Goal: Task Accomplishment & Management: Manage account settings

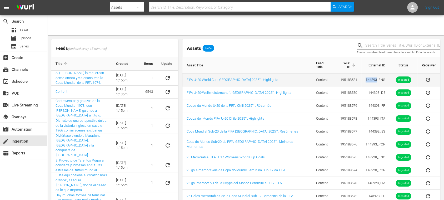
drag, startPoint x: 365, startPoint y: 77, endPoint x: 373, endPoint y: 79, distance: 7.8
click at [373, 79] on td "144393_ENG" at bounding box center [375, 79] width 28 height 13
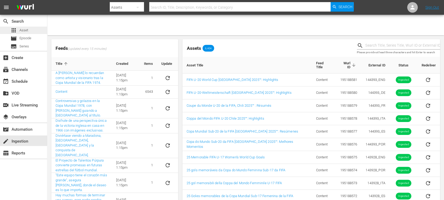
click at [26, 30] on span "Asset" at bounding box center [23, 30] width 9 height 5
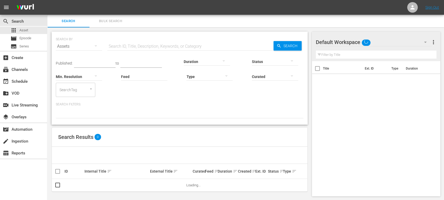
click at [140, 46] on input "text" at bounding box center [190, 46] width 166 height 13
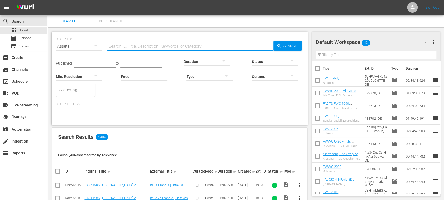
paste input "144393"
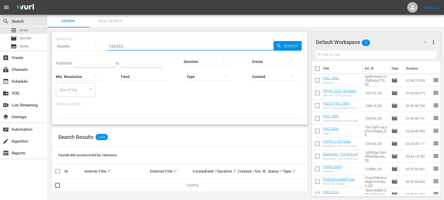
type input "144393"
click at [434, 42] on span "more_vert" at bounding box center [433, 42] width 6 height 6
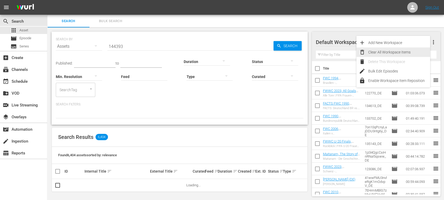
click at [411, 50] on div "Clear All Workspace Items" at bounding box center [399, 51] width 62 height 9
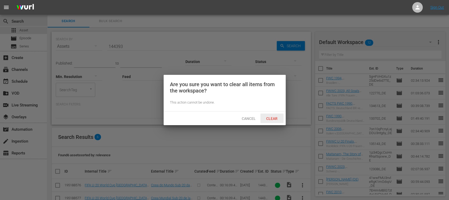
click at [276, 118] on span "Clear" at bounding box center [272, 118] width 20 height 4
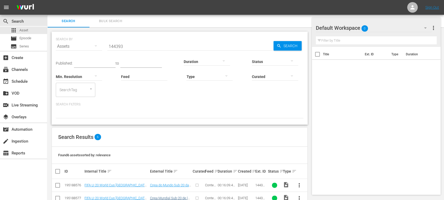
scroll to position [65, 0]
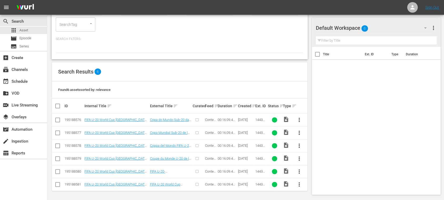
click at [57, 105] on input "checkbox" at bounding box center [59, 106] width 11 height 6
checkbox input "true"
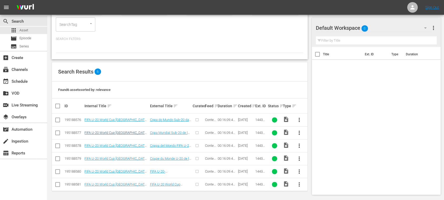
checkbox input "true"
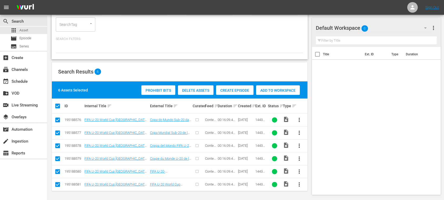
click at [237, 88] on span "Create Episode" at bounding box center [234, 90] width 37 height 4
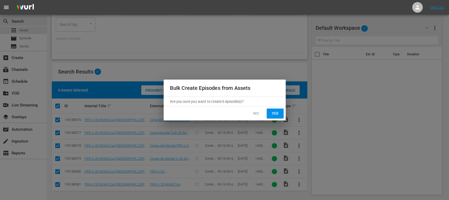
click at [278, 114] on span "Yes" at bounding box center [275, 113] width 8 height 7
checkbox input "false"
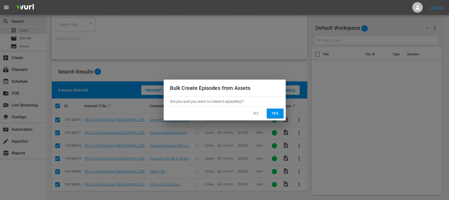
checkbox input "false"
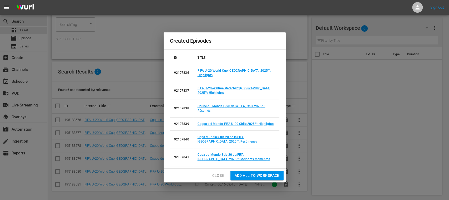
click at [266, 172] on span "Add all to Workspace" at bounding box center [257, 175] width 45 height 7
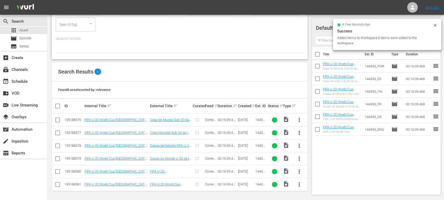
click at [435, 25] on icon at bounding box center [434, 25] width 2 height 2
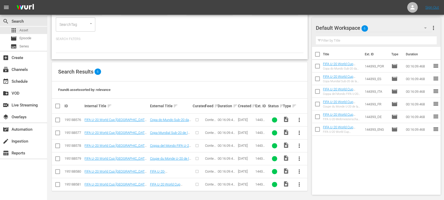
click at [433, 28] on span "more_vert" at bounding box center [433, 28] width 6 height 6
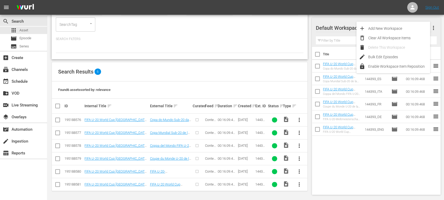
click at [354, 155] on div "Title Ext. ID Type Duration FIFA U-20 World Cup [GEOGRAPHIC_DATA] 2025™ - Highl…" at bounding box center [376, 119] width 129 height 145
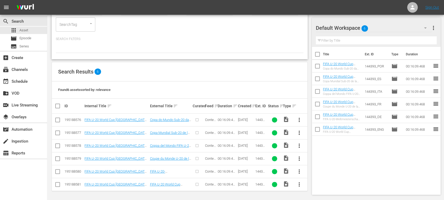
click at [320, 54] on input "checkbox" at bounding box center [317, 55] width 11 height 11
checkbox input "true"
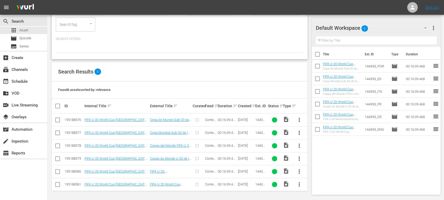
checkbox input "true"
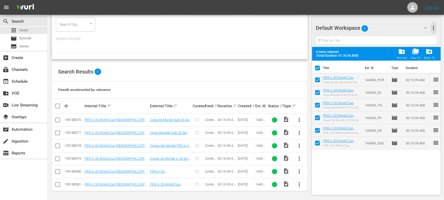
click at [435, 28] on span "more_vert" at bounding box center [433, 28] width 6 height 6
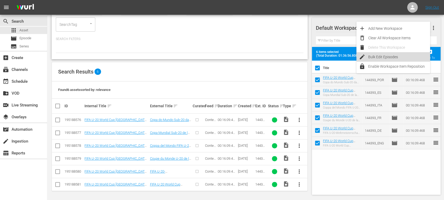
click at [400, 55] on div "Bulk Edit Episodes" at bounding box center [399, 56] width 62 height 9
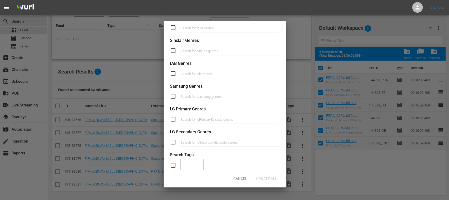
scroll to position [187, 0]
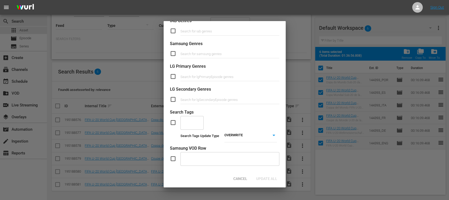
drag, startPoint x: 172, startPoint y: 124, endPoint x: 187, endPoint y: 124, distance: 14.5
click at [172, 124] on input "checkbox" at bounding box center [175, 122] width 11 height 6
checkbox input "true"
click at [192, 121] on input "text" at bounding box center [188, 122] width 11 height 9
type input "full"
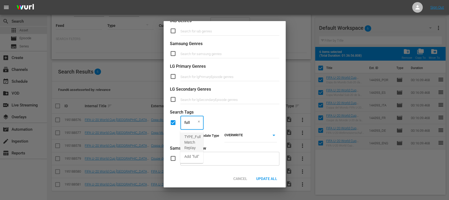
drag, startPoint x: 192, startPoint y: 123, endPoint x: 177, endPoint y: 123, distance: 15.3
click at [177, 123] on div "full ​" at bounding box center [224, 122] width 109 height 14
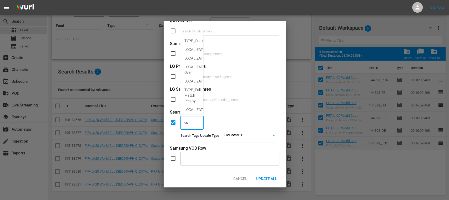
type input "com"
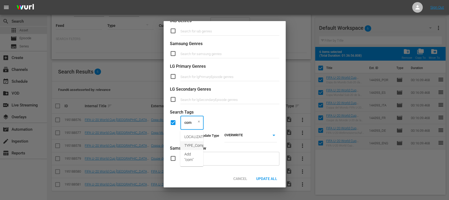
click at [191, 145] on span "TYPE_Compilation" at bounding box center [199, 145] width 30 height 6
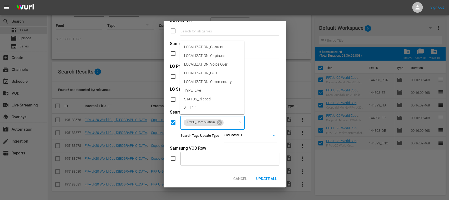
type input "l"
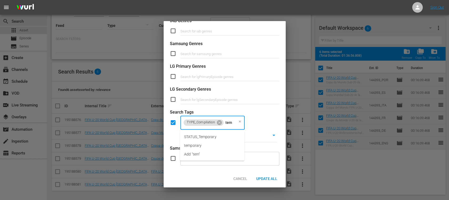
type input "temp"
click at [207, 138] on span "STATUS_Temporary" at bounding box center [200, 137] width 32 height 6
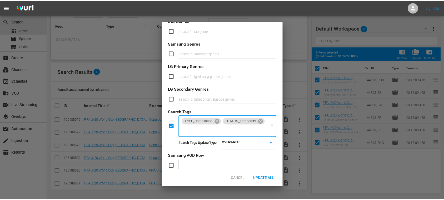
scroll to position [0, 0]
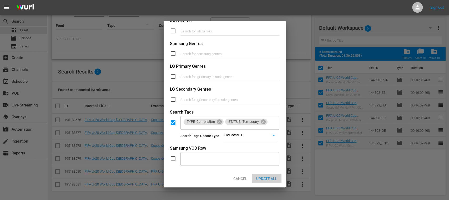
click at [266, 179] on span "Update All" at bounding box center [266, 178] width 29 height 4
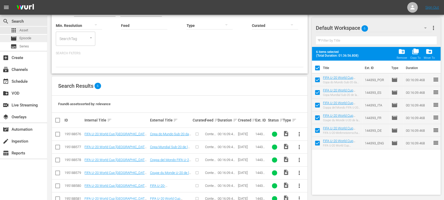
click at [29, 38] on span "Episode" at bounding box center [25, 37] width 12 height 5
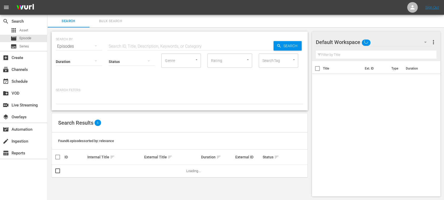
click at [119, 45] on input "text" at bounding box center [190, 46] width 166 height 13
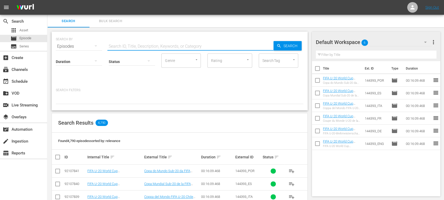
paste input "144393"
type input "144393"
click at [298, 46] on span "Search" at bounding box center [291, 45] width 20 height 9
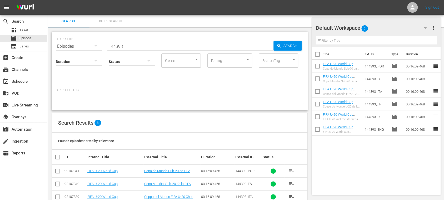
scroll to position [51, 0]
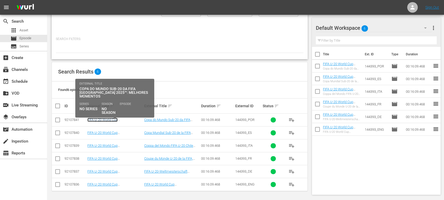
click at [132, 118] on link "FIFA U-20 World Cup [GEOGRAPHIC_DATA] 2025™ - Highlights Bundle MD 7+8+9 (PT)" at bounding box center [111, 124] width 49 height 12
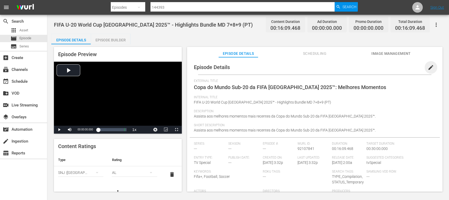
click at [427, 68] on span "edit" at bounding box center [430, 67] width 6 height 6
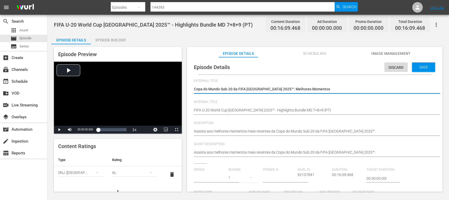
type input "No Series"
click at [59, 129] on span "Video Player" at bounding box center [59, 129] width 0 height 0
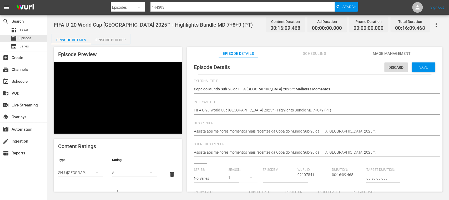
click at [59, 129] on span "Video Player" at bounding box center [59, 129] width 0 height 0
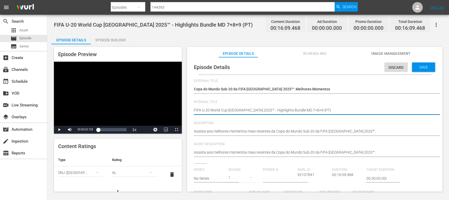
drag, startPoint x: 250, startPoint y: 110, endPoint x: 296, endPoint y: 110, distance: 46.3
type textarea "FIFA U-20 World Cup [GEOGRAPHIC_DATA] 2025™ - R (PT)"
type textarea "FIFA U-20 World Cup [GEOGRAPHIC_DATA] 2025™ - Ro (PT)"
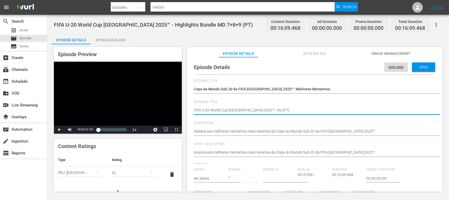
type textarea "FIFA U-20 World Cup [GEOGRAPHIC_DATA] 2025™ - Rou (PT)"
type textarea "FIFA U-20 World Cup [GEOGRAPHIC_DATA] 2025™ - Roun (PT)"
type textarea "FIFA U-20 World Cup [GEOGRAPHIC_DATA] 2025™ - Rounf (PT)"
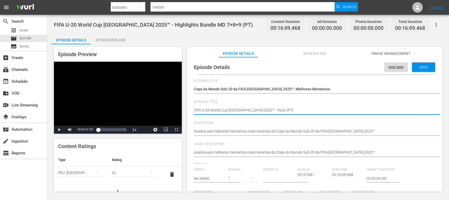
type textarea "FIFA U-20 World Cup [GEOGRAPHIC_DATA] 2025™ - Rounf (PT)"
type textarea "FIFA U-20 World Cup [GEOGRAPHIC_DATA] 2025™ - Rounf o (PT)"
type textarea "FIFA U-20 World Cup [GEOGRAPHIC_DATA] 2025™ - Rounf of (PT)"
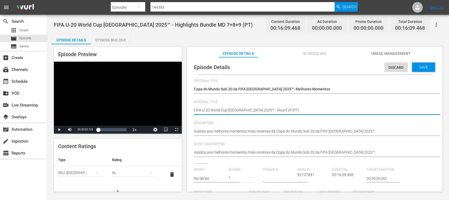
type textarea "FIFA U-20 World Cup [GEOGRAPHIC_DATA] 2025™ - Rounf of (PT)"
type textarea "FIFA U-20 World Cup [GEOGRAPHIC_DATA] 2025™ - Rounf of 1 (PT)"
type textarea "FIFA U-20 World Cup [GEOGRAPHIC_DATA] 2025™ - Rounf of 16 (PT)"
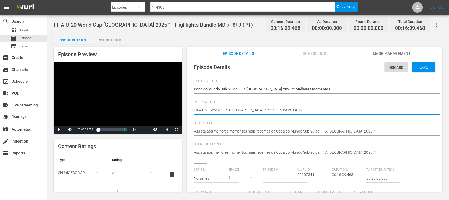
type textarea "FIFA U-20 World Cup [GEOGRAPHIC_DATA] 2025™ - Rounf of 16 (PT)"
click at [260, 109] on textarea "FIFA U-20 World Cup [GEOGRAPHIC_DATA] 2025™ - Highlights Bundle MD 7+8+9 (PT)" at bounding box center [313, 110] width 239 height 6
type textarea "FIFA U-20 World Cup [GEOGRAPHIC_DATA] 2025™ - Rounfof 16 (PT)"
type textarea "FIFA U-20 World Cup [GEOGRAPHIC_DATA] 2025™ - Rounfdof 16 (PT)"
type textarea "FIFA U-20 World Cup [GEOGRAPHIC_DATA] 2025™ - Rounfof 16 (PT)"
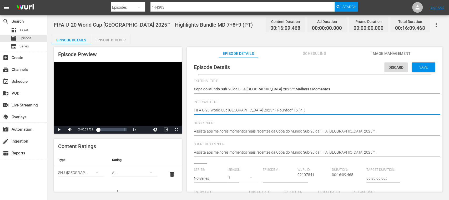
type textarea "FIFA U-20 World Cup [GEOGRAPHIC_DATA] 2025™ - Rounfof 16 (PT)"
type textarea "FIFA U-20 World Cup [GEOGRAPHIC_DATA] 2025™ - Rounof 16 (PT)"
type textarea "FIFA U-20 World Cup [GEOGRAPHIC_DATA] 2025™ - Roundof 16 (PT)"
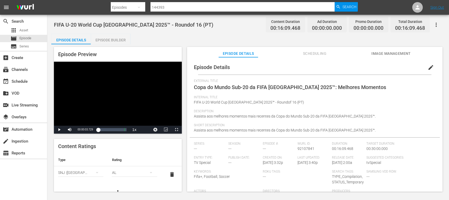
click at [427, 65] on span "edit" at bounding box center [430, 67] width 6 height 6
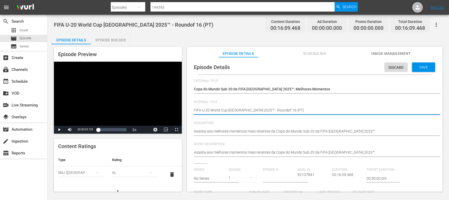
click at [261, 109] on textarea "FIFA U-20 World Cup [GEOGRAPHIC_DATA] 2025™ - Roundof 16 (PT)" at bounding box center [313, 110] width 239 height 6
type textarea "FIFA U-20 World Cup [GEOGRAPHIC_DATA] 2025™ - Round of 16 (PT)"
drag, startPoint x: 250, startPoint y: 110, endPoint x: 269, endPoint y: 108, distance: 19.5
click at [269, 108] on textarea "FIFA U-20 World Cup [GEOGRAPHIC_DATA] 2025™ - Roundof 16 (PT)" at bounding box center [313, 110] width 239 height 6
type textarea "FIFA U-20 World Cup [GEOGRAPHIC_DATA] 2025™ - Round of 16 (PT)"
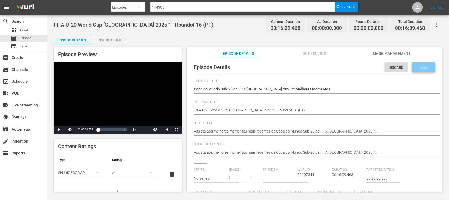
click at [427, 70] on div "Save" at bounding box center [423, 66] width 23 height 9
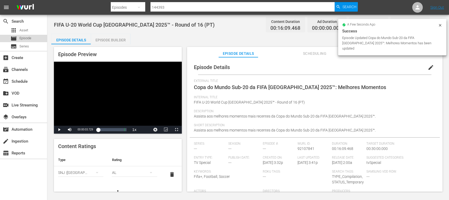
click at [32, 37] on div "movie Episode" at bounding box center [23, 38] width 47 height 7
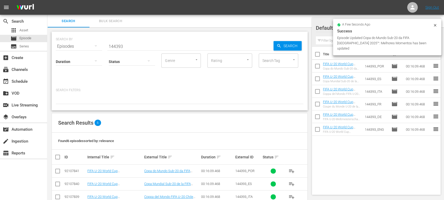
scroll to position [51, 0]
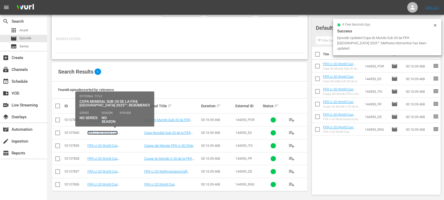
click at [134, 132] on link "FIFA U-20 World Cup [GEOGRAPHIC_DATA] 2025™ - Highlights Bundle MD 7+8+9 (ES)" at bounding box center [111, 136] width 49 height 12
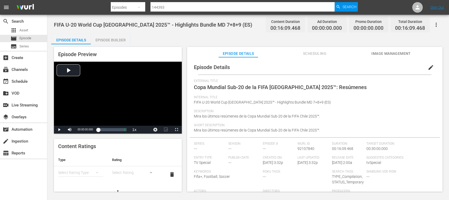
click at [427, 66] on span "edit" at bounding box center [430, 67] width 6 height 6
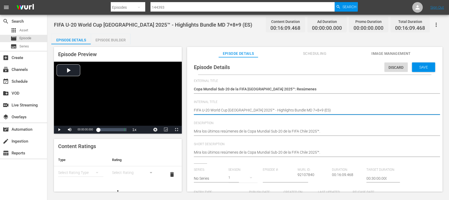
drag, startPoint x: 279, startPoint y: 111, endPoint x: 295, endPoint y: 108, distance: 15.9
paste textarea "Round of 16"
type textarea "FIFA U-20 World Cup [GEOGRAPHIC_DATA] 2025™ - Highlights Bundle Round of 16 (ES)"
click at [421, 64] on div "Save" at bounding box center [423, 66] width 23 height 9
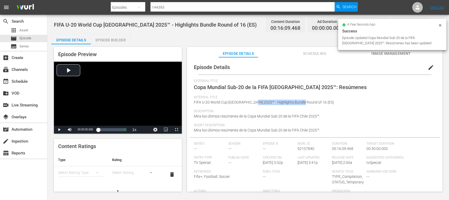
drag, startPoint x: 250, startPoint y: 101, endPoint x: 298, endPoint y: 101, distance: 48.4
click at [298, 101] on span "FIFA U-20 World Cup [GEOGRAPHIC_DATA] 2025™ - Highlights Bundle Round of 16 (ES)" at bounding box center [264, 102] width 140 height 4
copy span "Highlights Bundle Round of 16"
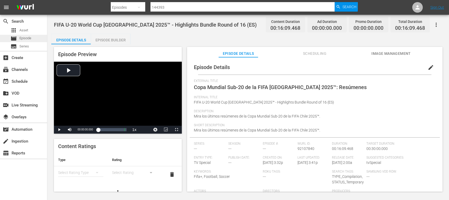
click at [25, 38] on span "Episode" at bounding box center [25, 37] width 12 height 5
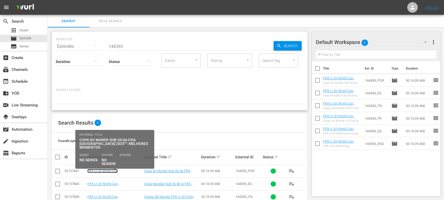
click at [131, 169] on link "FIFA U-20 World Cup [GEOGRAPHIC_DATA] 2025™ - Round of 16 (PT)" at bounding box center [114, 175] width 54 height 12
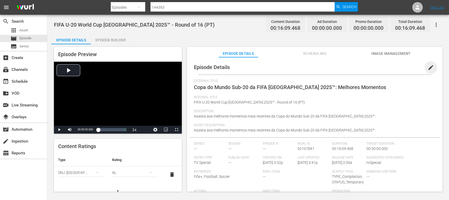
click at [429, 67] on span "edit" at bounding box center [430, 67] width 6 height 6
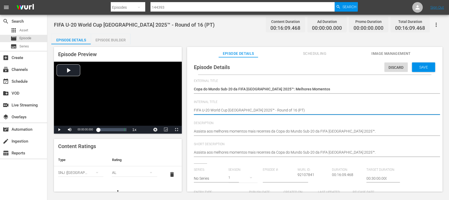
drag, startPoint x: 253, startPoint y: 110, endPoint x: 269, endPoint y: 109, distance: 15.8
paste textarea "Highlights Bundle"
type textarea "FIFA U-20 World Cup [GEOGRAPHIC_DATA] 2025™ - Highlights Bundle Round of 16 (PT)"
drag, startPoint x: 279, startPoint y: 110, endPoint x: 304, endPoint y: 104, distance: 25.8
click at [298, 109] on textarea "FIFA U-20 World Cup [GEOGRAPHIC_DATA] 2025™ - Round of 16 (PT)" at bounding box center [313, 110] width 239 height 6
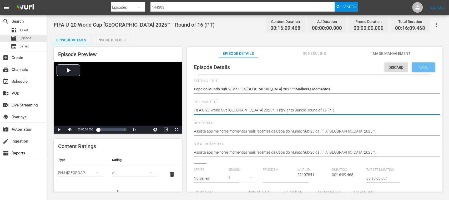
type textarea "FIFA U-20 World Cup [GEOGRAPHIC_DATA] 2025™ - Highlights Bundle Round of 16 (PT)"
click at [425, 64] on div "Save" at bounding box center [423, 66] width 23 height 9
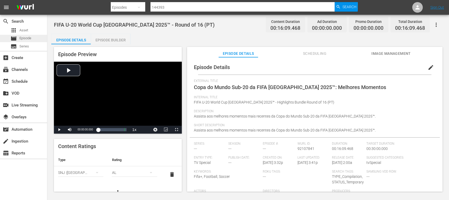
click at [30, 39] on span "Episode" at bounding box center [25, 37] width 12 height 5
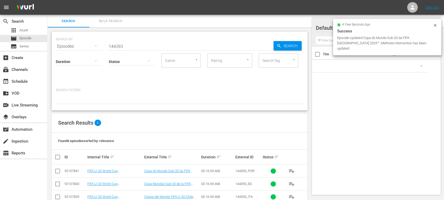
scroll to position [51, 0]
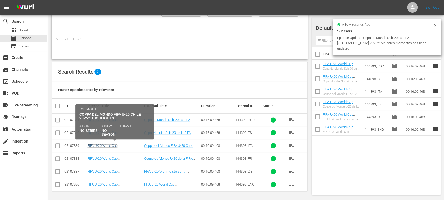
click at [114, 144] on link "FIFA U-20 World Cup [GEOGRAPHIC_DATA] 2025™ - Highlights Bundle MD 7+8+9 (IT)" at bounding box center [111, 149] width 48 height 12
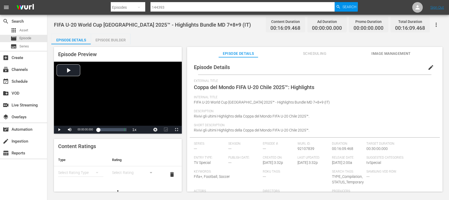
click at [427, 65] on span "edit" at bounding box center [430, 67] width 6 height 6
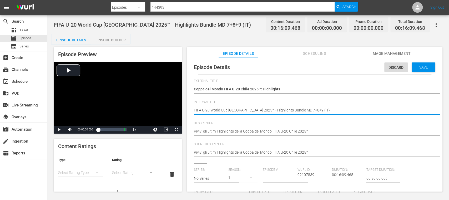
drag, startPoint x: 279, startPoint y: 110, endPoint x: 295, endPoint y: 108, distance: 16.2
paste textarea "Round of 16"
type textarea "FIFA U-20 World Cup [GEOGRAPHIC_DATA] 2025™ - Highlights Bundle Round of 16 (IT)"
drag, startPoint x: 424, startPoint y: 69, endPoint x: 381, endPoint y: 78, distance: 44.5
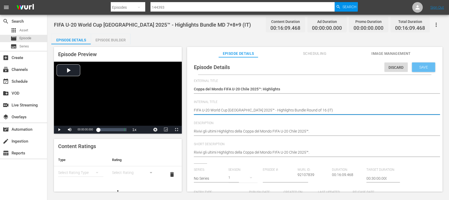
click at [425, 69] on span "Save" at bounding box center [423, 67] width 17 height 4
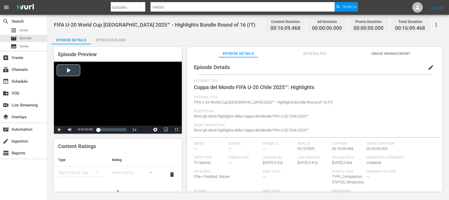
click at [59, 129] on span "Video Player" at bounding box center [59, 129] width 0 height 0
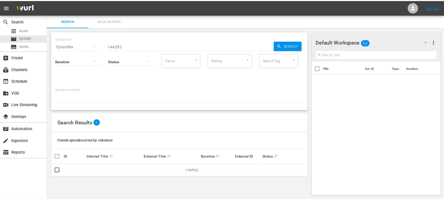
scroll to position [1, 0]
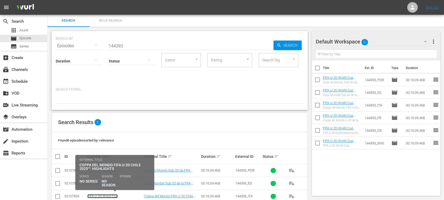
click at [130, 194] on link "FIFA U-20 World Cup [GEOGRAPHIC_DATA] 2025™ - Highlights Bundle Round of 16 (IT)" at bounding box center [112, 200] width 50 height 12
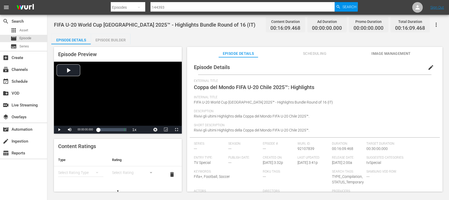
click at [428, 67] on span "edit" at bounding box center [430, 67] width 6 height 6
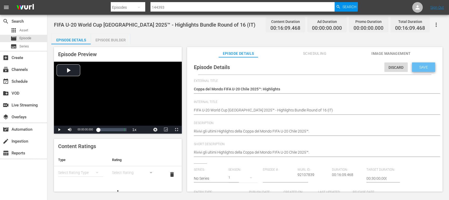
click at [426, 69] on span "Save" at bounding box center [423, 67] width 17 height 4
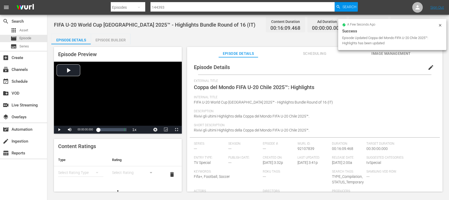
drag, startPoint x: 103, startPoint y: 38, endPoint x: 209, endPoint y: 90, distance: 118.5
click at [103, 38] on div "Episode Builder" at bounding box center [110, 40] width 39 height 13
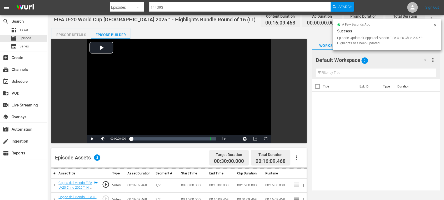
scroll to position [93, 0]
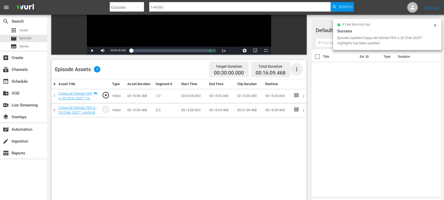
click at [298, 69] on icon "button" at bounding box center [296, 69] width 6 height 6
click at [300, 71] on div "Fill with Ads" at bounding box center [312, 71] width 36 height 13
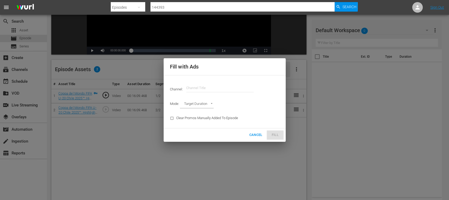
click at [203, 88] on input "text" at bounding box center [219, 88] width 67 height 13
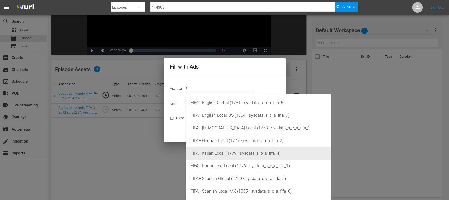
click at [226, 152] on div "FIFA+ Italian Local (1779 - sysdata_s_p_a_fifa_4)" at bounding box center [258, 153] width 136 height 13
type input "FIFA+ Italian Local (1779)"
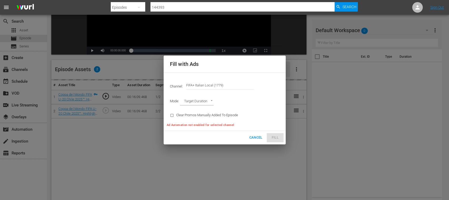
type input "AD_BREAK_DURATION"
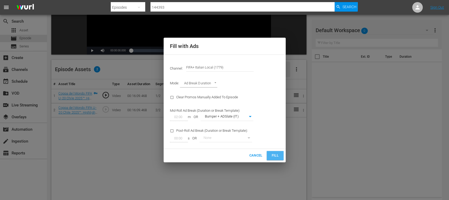
click at [277, 157] on span "Fill" at bounding box center [275, 155] width 8 height 6
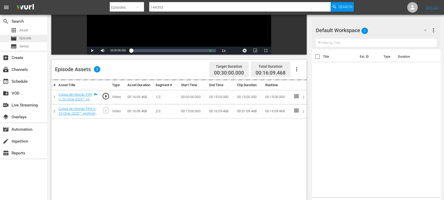
click at [28, 36] on span "Episode" at bounding box center [25, 37] width 12 height 5
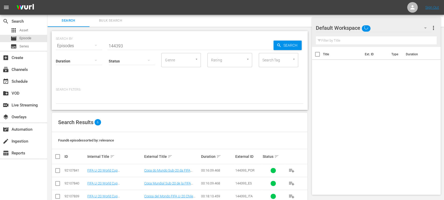
scroll to position [51, 0]
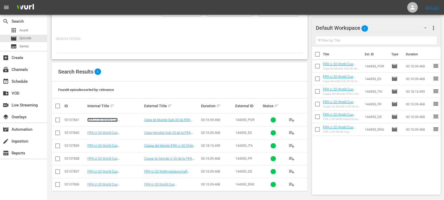
click at [130, 121] on link "FIFA U-20 World Cup [GEOGRAPHIC_DATA] 2025™ - Highlights Bundle Round of 16 (PT)" at bounding box center [113, 124] width 52 height 12
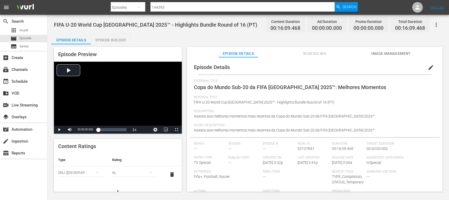
click at [123, 38] on div "Episode Builder" at bounding box center [110, 40] width 39 height 13
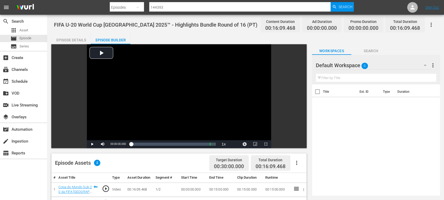
click at [295, 159] on button "button" at bounding box center [296, 162] width 13 height 13
click at [301, 163] on div "Fill with Ads" at bounding box center [312, 164] width 36 height 13
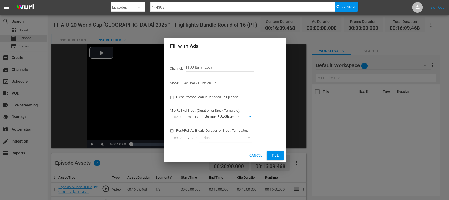
drag, startPoint x: 245, startPoint y: 69, endPoint x: 257, endPoint y: 69, distance: 12.4
click at [257, 69] on div "Channel: Channel Title FIFA+ Italian Local" at bounding box center [225, 67] width 116 height 19
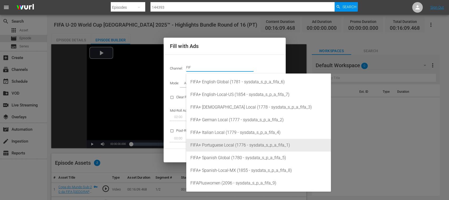
click at [228, 144] on div "FIFA+ Portuguese Local (1776 - sysdata_s_p_a_fifa_1)" at bounding box center [258, 145] width 136 height 13
type input "FIFA+ [DEMOGRAPHIC_DATA] Local (1776)"
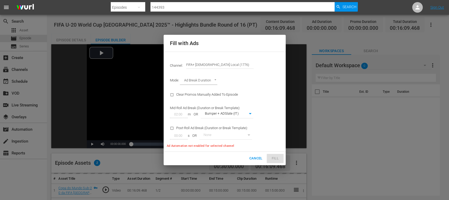
type input "338"
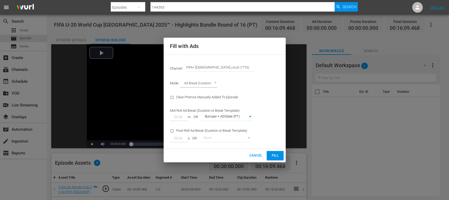
click at [275, 158] on span "Fill" at bounding box center [275, 155] width 8 height 6
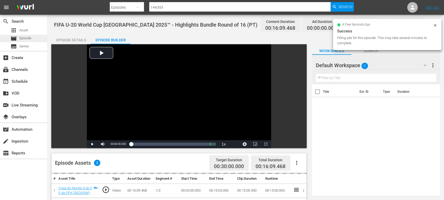
click at [28, 37] on span "Episode" at bounding box center [25, 37] width 12 height 5
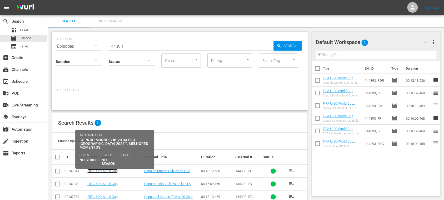
click at [116, 169] on link "FIFA U-20 World Cup [GEOGRAPHIC_DATA] 2025™ - Highlights Bundle Round of 16 (PT)" at bounding box center [113, 175] width 52 height 12
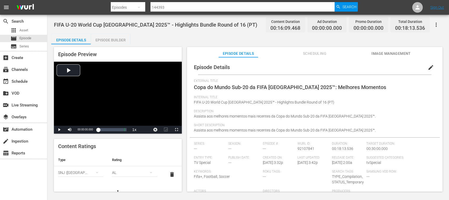
click at [399, 55] on span "Image Management" at bounding box center [390, 53] width 39 height 7
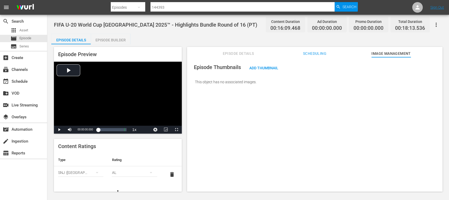
click at [269, 67] on span "Add Thumbnail" at bounding box center [263, 68] width 37 height 4
click at [266, 68] on span "Add Thumbnail" at bounding box center [263, 68] width 37 height 4
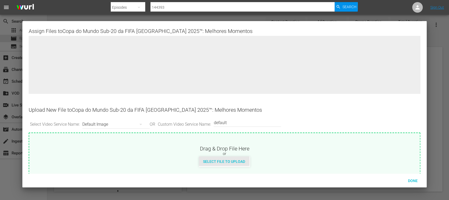
click at [236, 160] on span "Select File to Upload" at bounding box center [224, 161] width 50 height 4
type input "C:\fakepath\U20 HL_R16_PT.png"
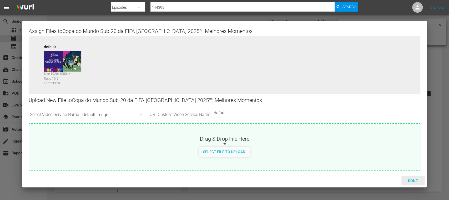
click at [414, 179] on span "Done" at bounding box center [413, 180] width 18 height 4
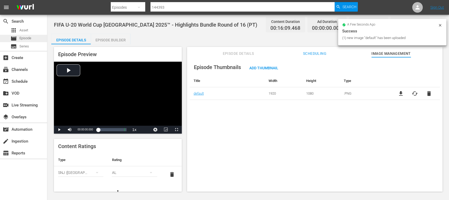
click at [25, 36] on span "Episode" at bounding box center [25, 37] width 12 height 5
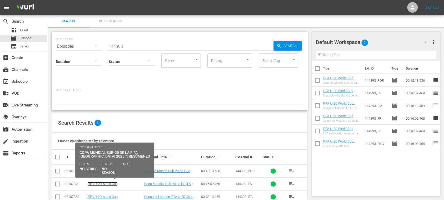
click at [121, 182] on link "FIFA U-20 World Cup [GEOGRAPHIC_DATA] 2025™ - Highlights Bundle Round of 16 (ES)" at bounding box center [112, 187] width 51 height 12
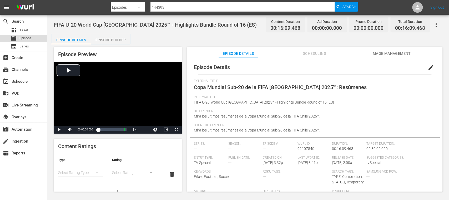
click at [24, 36] on span "Episode" at bounding box center [25, 37] width 12 height 5
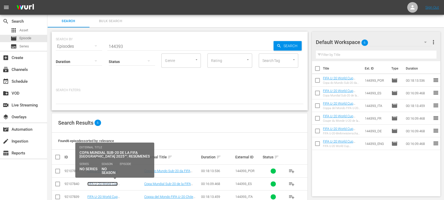
click at [121, 182] on link "FIFA U-20 World Cup [GEOGRAPHIC_DATA] 2025™ - Highlights Bundle Round of 16 (ES)" at bounding box center [112, 187] width 51 height 12
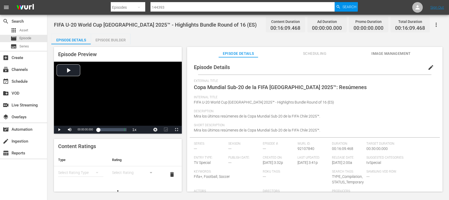
click at [113, 40] on div "Episode Builder" at bounding box center [110, 40] width 39 height 13
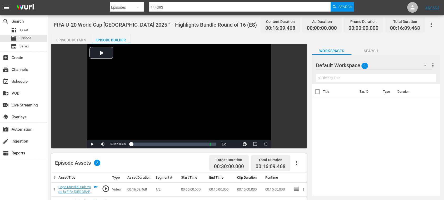
click at [295, 164] on icon "button" at bounding box center [296, 162] width 6 height 6
click at [297, 162] on div "Fill with Ads" at bounding box center [312, 164] width 36 height 13
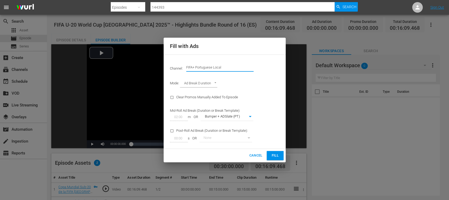
drag, startPoint x: 222, startPoint y: 69, endPoint x: 269, endPoint y: 71, distance: 47.6
click at [269, 71] on div "Channel: Channel Title FIFA+ Portuguese Local" at bounding box center [225, 67] width 116 height 19
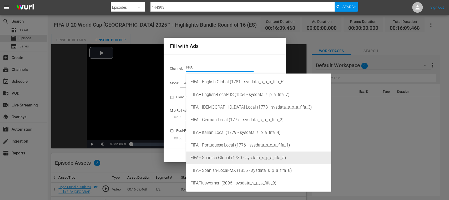
click at [226, 158] on div "FIFA+ Spanish Global (1780 - sysdata_s_p_a_fifa_5)" at bounding box center [258, 157] width 136 height 13
type input "FIFA+ Spanish Global (1780)"
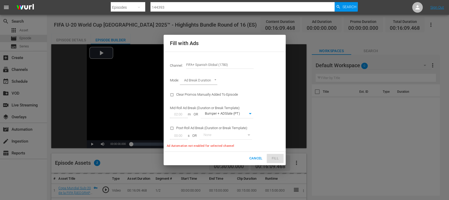
type input "339"
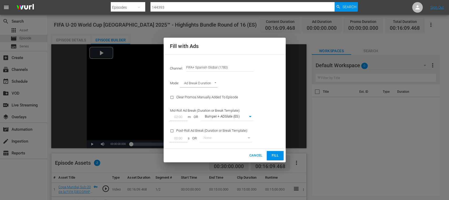
click at [274, 156] on span "Fill" at bounding box center [275, 155] width 8 height 6
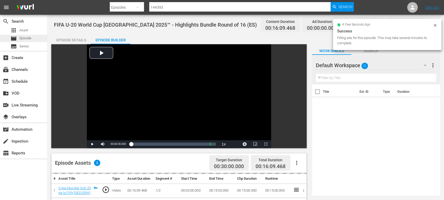
click at [28, 37] on span "Episode" at bounding box center [25, 37] width 12 height 5
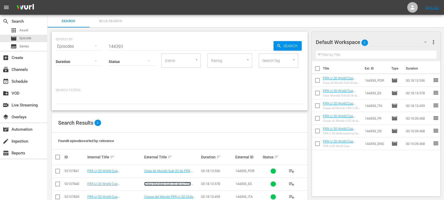
click at [157, 182] on link "Copa Mundial Sub-20 de la FIFA [GEOGRAPHIC_DATA] 2025™: Resúmenes" at bounding box center [167, 187] width 47 height 12
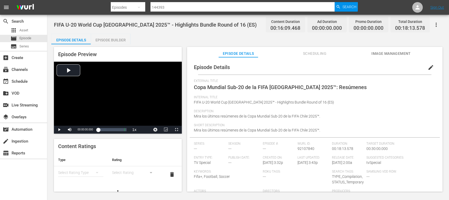
click at [401, 54] on span "Image Management" at bounding box center [390, 53] width 39 height 7
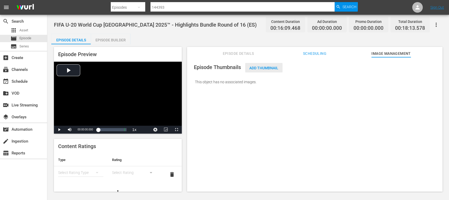
click at [269, 66] on span "Add Thumbnail" at bounding box center [263, 68] width 37 height 4
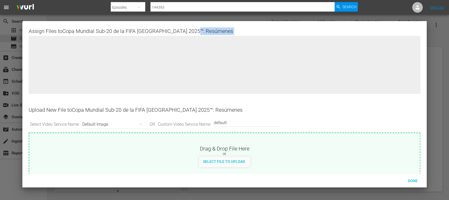
click at [241, 158] on div "Select File to Upload" at bounding box center [224, 161] width 50 height 10
type input "C:\fakepath\U20 HL_R16_ES.png"
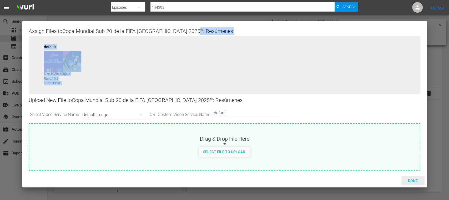
click at [415, 179] on span "Done" at bounding box center [413, 180] width 18 height 4
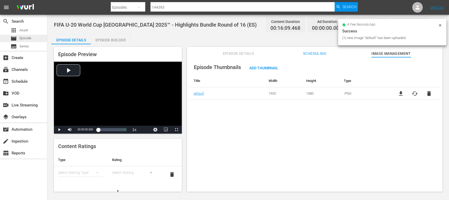
click at [35, 40] on div "movie Episode" at bounding box center [23, 38] width 47 height 7
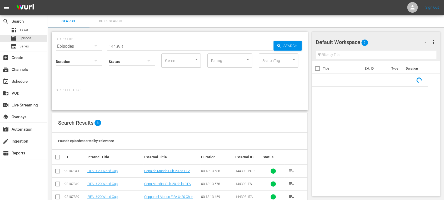
scroll to position [51, 0]
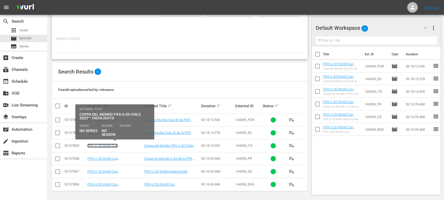
click at [126, 145] on link "FIFA U-20 World Cup [GEOGRAPHIC_DATA] 2025™ - Highlights Bundle Round of 16 (IT)" at bounding box center [112, 149] width 50 height 12
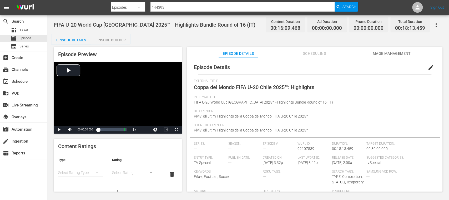
click at [397, 53] on span "Image Management" at bounding box center [390, 53] width 39 height 7
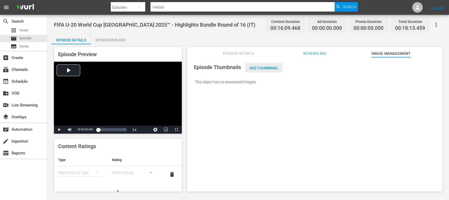
click at [272, 67] on span "Add Thumbnail" at bounding box center [263, 68] width 37 height 4
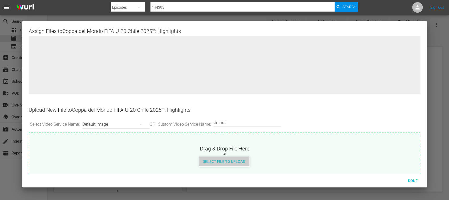
click at [236, 159] on span "Select File to Upload" at bounding box center [224, 161] width 50 height 4
type input "C:\fakepath\U20 HL_R16_IT.png"
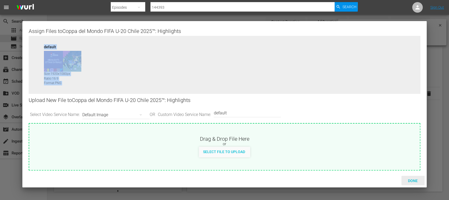
click at [415, 180] on span "Done" at bounding box center [413, 180] width 18 height 4
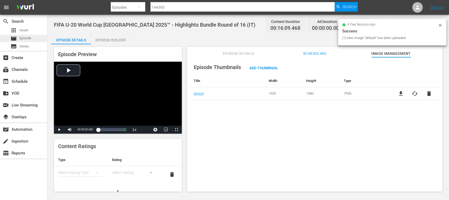
click at [24, 37] on span "Episode" at bounding box center [25, 37] width 12 height 5
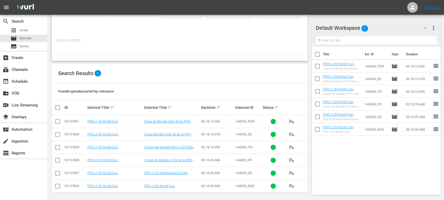
scroll to position [51, 0]
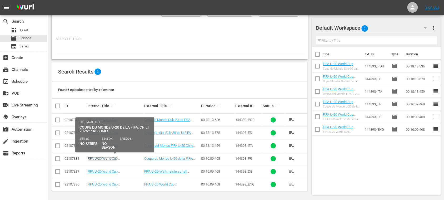
click at [123, 156] on link "FIFA U-20 World Cup [GEOGRAPHIC_DATA] 2025™ - Highlights Bundle MD 7+8+9 (FR)" at bounding box center [111, 162] width 49 height 12
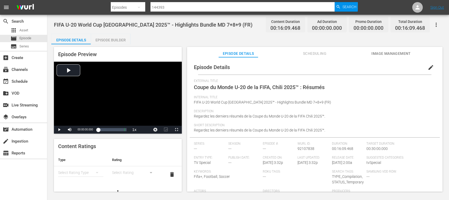
click at [425, 71] on button "edit" at bounding box center [430, 67] width 13 height 13
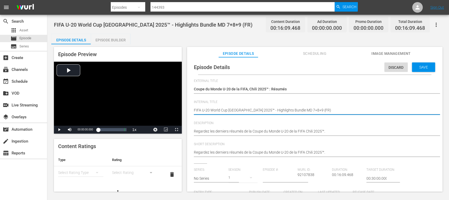
drag, startPoint x: 279, startPoint y: 110, endPoint x: 296, endPoint y: 108, distance: 16.9
paste textarea "Round of 16"
type textarea "FIFA U-20 World Cup [GEOGRAPHIC_DATA] 2025™ - Highlights Bundle Round of 16 (FR)"
click at [423, 68] on span "Save" at bounding box center [423, 67] width 17 height 4
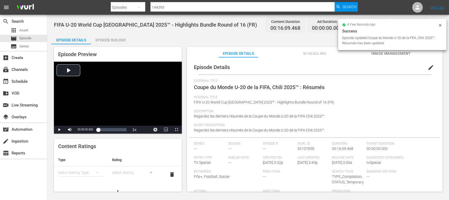
click at [122, 39] on div "Episode Builder" at bounding box center [110, 40] width 39 height 13
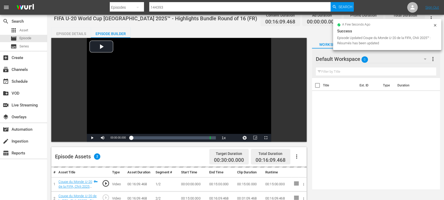
scroll to position [93, 0]
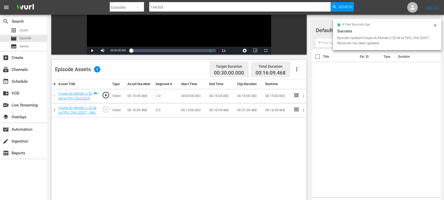
click at [298, 70] on icon "button" at bounding box center [296, 69] width 6 height 6
click at [298, 70] on div "Fill with Ads" at bounding box center [312, 71] width 36 height 13
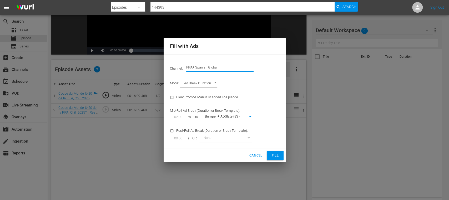
drag, startPoint x: 197, startPoint y: 67, endPoint x: 243, endPoint y: 69, distance: 45.5
click at [242, 68] on input "FIFA+ Spanish Global" at bounding box center [219, 67] width 67 height 13
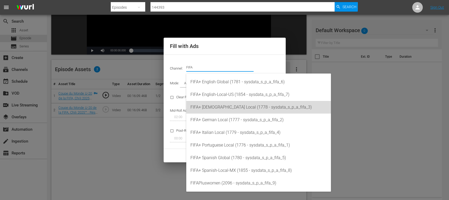
click at [228, 106] on div "FIFA+ [DEMOGRAPHIC_DATA] Local (1778 - sysdata_s_p_a_fifa_3)" at bounding box center [258, 107] width 136 height 13
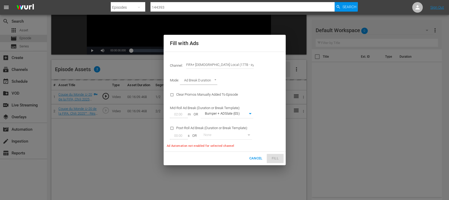
type input "FIFA+ [DEMOGRAPHIC_DATA] Local (1778)"
type input "342"
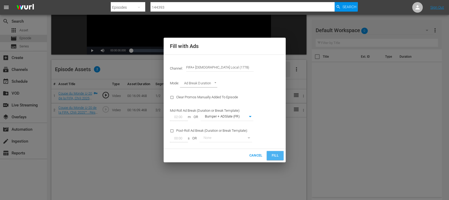
click at [272, 156] on span "Fill" at bounding box center [275, 155] width 8 height 6
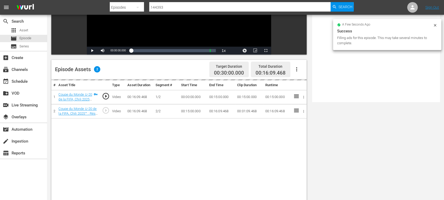
scroll to position [0, 0]
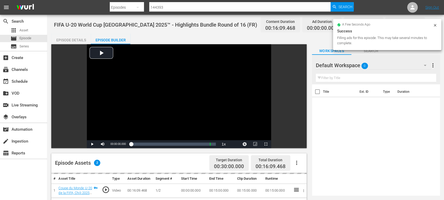
click at [81, 40] on div "Episode Details" at bounding box center [70, 40] width 39 height 13
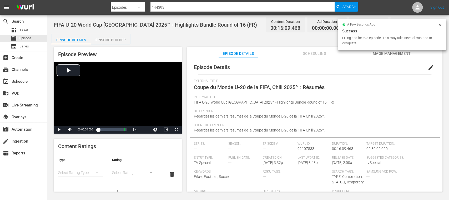
click at [402, 54] on span "Image Management" at bounding box center [390, 53] width 39 height 7
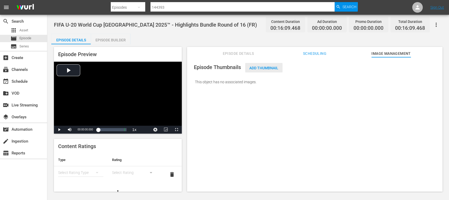
click at [275, 66] on span "Add Thumbnail" at bounding box center [263, 68] width 37 height 4
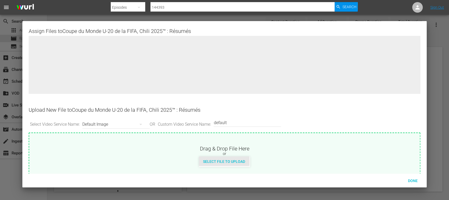
click at [238, 159] on span "Select File to Upload" at bounding box center [224, 161] width 50 height 4
type input "C:\fakepath\U20 HL_R16_FR.png"
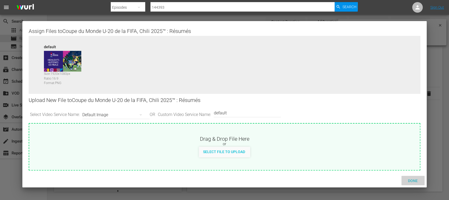
click at [418, 180] on span "Done" at bounding box center [413, 180] width 18 height 4
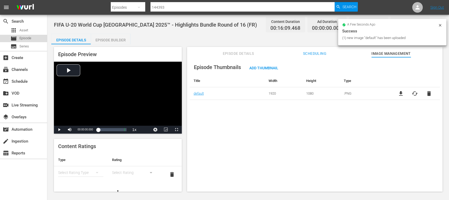
click at [24, 37] on span "Episode" at bounding box center [25, 37] width 12 height 5
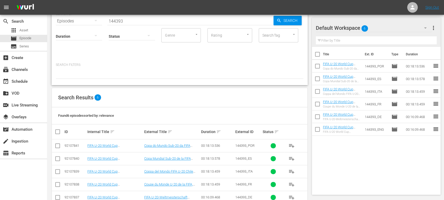
scroll to position [51, 0]
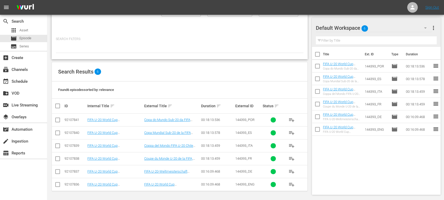
click at [122, 173] on td "FIFA U-20 World Cup [GEOGRAPHIC_DATA] 2025™ - Highlights Bundle MD 7+8+9 (DE)" at bounding box center [114, 171] width 57 height 13
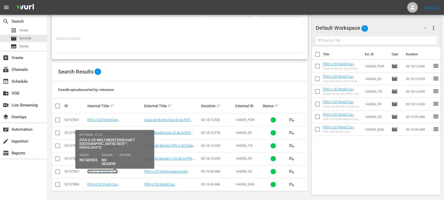
click at [122, 170] on link "FIFA U-20 World Cup [GEOGRAPHIC_DATA] 2025™ - Highlights Bundle MD 7+8+9 (DE)" at bounding box center [111, 175] width 49 height 12
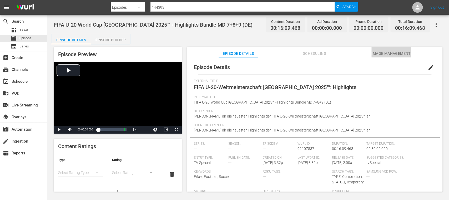
click at [403, 51] on span "Image Management" at bounding box center [390, 53] width 39 height 7
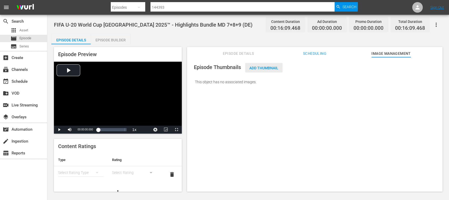
click at [281, 67] on span "Add Thumbnail" at bounding box center [263, 68] width 37 height 4
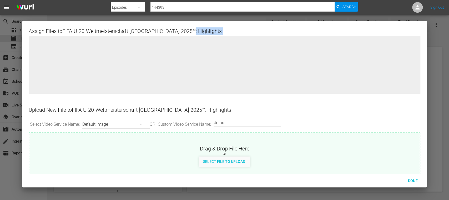
click at [281, 67] on div at bounding box center [224, 69] width 391 height 66
click at [231, 164] on div "Select File to Upload" at bounding box center [224, 161] width 50 height 10
type input "C:\fakepath\U20 HL_R16_DE.png"
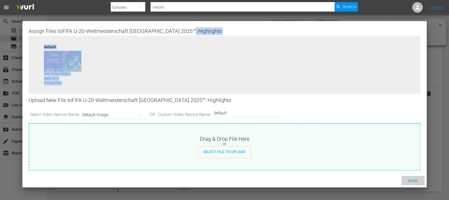
click at [415, 179] on span "Done" at bounding box center [413, 180] width 18 height 4
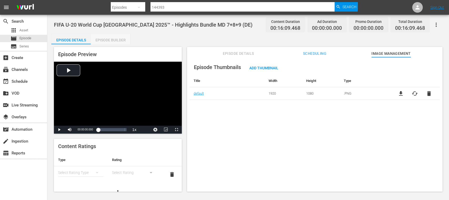
click at [122, 35] on div "Episode Builder" at bounding box center [110, 40] width 39 height 13
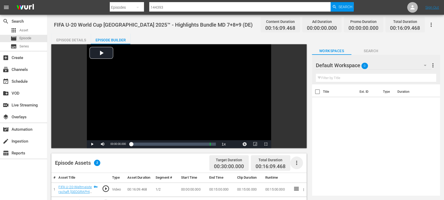
click at [295, 160] on icon "button" at bounding box center [296, 162] width 6 height 6
click at [302, 173] on div "Clear Ads" at bounding box center [312, 177] width 36 height 13
click at [296, 161] on icon "button" at bounding box center [296, 162] width 6 height 6
click at [304, 162] on div "Fill with Ads" at bounding box center [312, 164] width 36 height 13
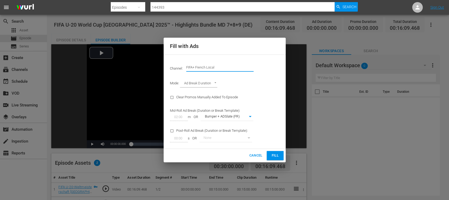
drag, startPoint x: 225, startPoint y: 64, endPoint x: 191, endPoint y: 63, distance: 33.2
click at [191, 63] on input "FIFA+ French Local" at bounding box center [219, 67] width 67 height 13
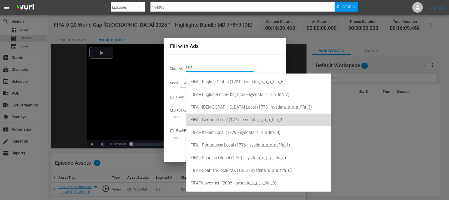
click at [238, 121] on div "FIFA+ German Local (1777 - sysdata_s_p_a_fifa_2)" at bounding box center [258, 119] width 136 height 13
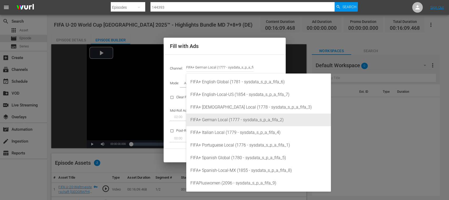
type input "FIFA+ [DEMOGRAPHIC_DATA] Local (1777)"
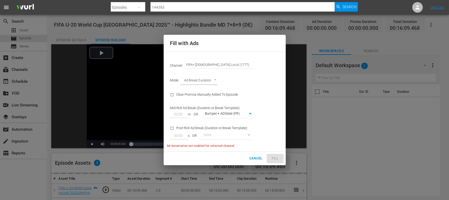
type input "337"
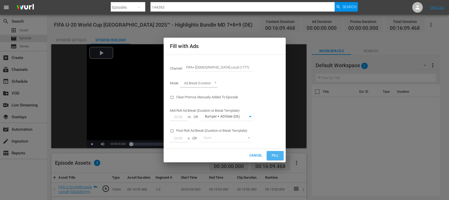
click at [277, 155] on span "Fill" at bounding box center [275, 155] width 8 height 6
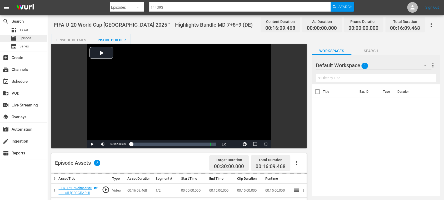
click at [32, 36] on div "movie Episode" at bounding box center [23, 38] width 47 height 7
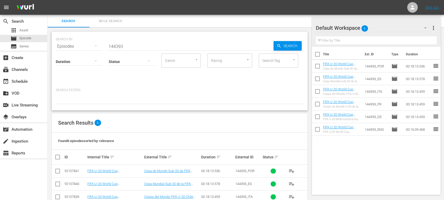
scroll to position [51, 0]
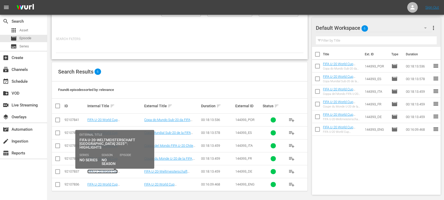
click at [103, 170] on link "FIFA U-20 World Cup [GEOGRAPHIC_DATA] 2025™ - Highlights Bundle MD 7+8+9 (DE)" at bounding box center [111, 175] width 49 height 12
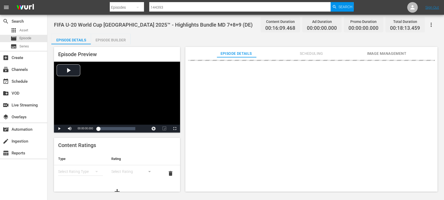
click at [103, 170] on td "Select Rating Type" at bounding box center [80, 173] width 53 height 16
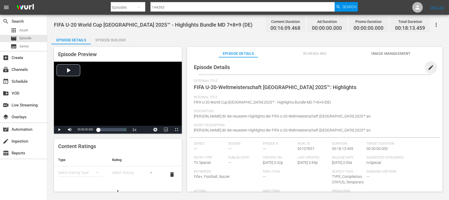
click at [428, 64] on span "edit" at bounding box center [430, 67] width 6 height 6
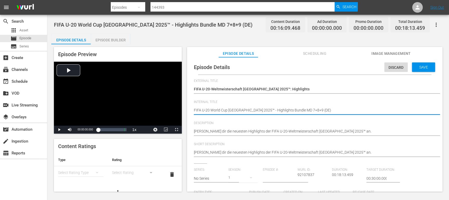
drag, startPoint x: 279, startPoint y: 108, endPoint x: 296, endPoint y: 109, distance: 16.9
type textarea "FIFA U-20 World Cup [GEOGRAPHIC_DATA] 2025™ - Highlights Bundle (DE)"
paste textarea "Round of 16"
type textarea "FIFA U-20 World Cup [GEOGRAPHIC_DATA] 2025™ - Highlights Bundle Round of 16 (DE)"
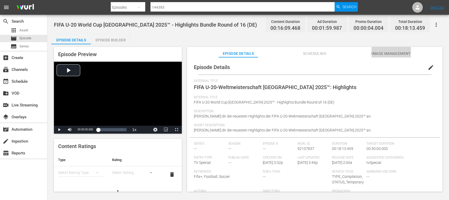
click at [381, 56] on span "Image Management" at bounding box center [390, 53] width 39 height 7
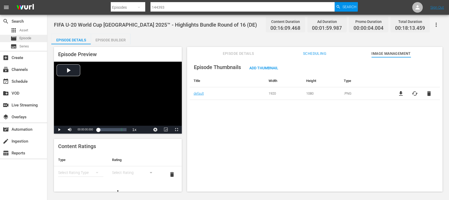
click at [34, 37] on div "movie Episode" at bounding box center [23, 38] width 47 height 7
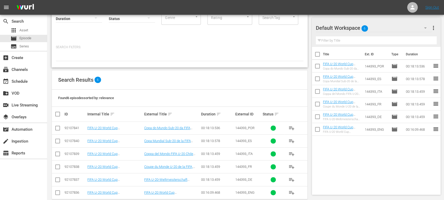
scroll to position [51, 0]
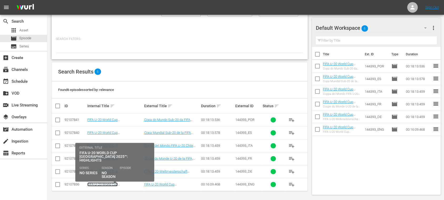
click at [117, 183] on link "FIFA U-20 World Cup [GEOGRAPHIC_DATA] 2025™ - Highlights Bundle MD 7+8+9 (EN)" at bounding box center [111, 188] width 49 height 12
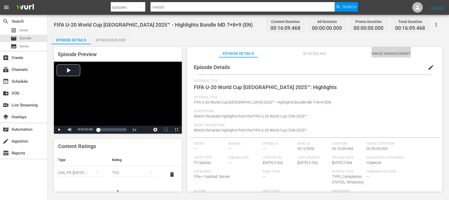
click at [401, 55] on span "Image Management" at bounding box center [390, 53] width 39 height 7
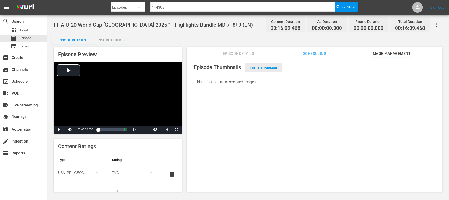
click at [272, 68] on span "Add Thumbnail" at bounding box center [263, 68] width 37 height 4
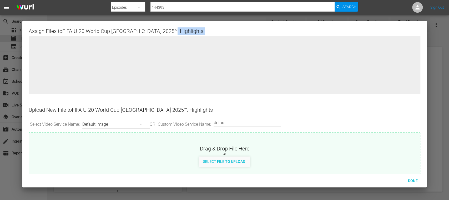
click at [272, 68] on div at bounding box center [224, 69] width 391 height 66
click at [238, 159] on div "Select File to Upload" at bounding box center [224, 161] width 50 height 10
click at [412, 181] on span "Done" at bounding box center [413, 180] width 18 height 4
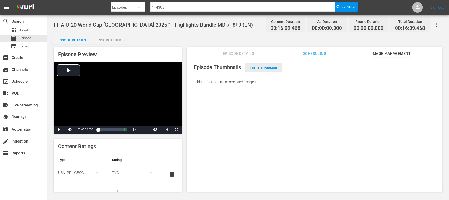
click at [257, 65] on div "Add Thumbnail" at bounding box center [263, 68] width 37 height 10
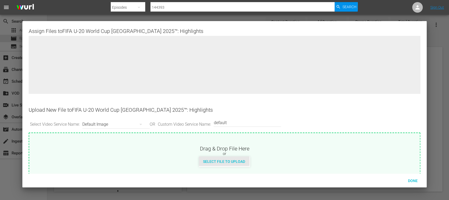
click at [229, 162] on span "Select File to Upload" at bounding box center [224, 161] width 50 height 4
type input "C:\fakepath\U20 HL_R16_EN.png"
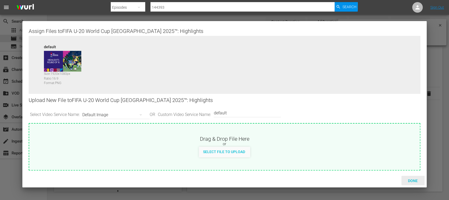
click at [412, 181] on span "Done" at bounding box center [413, 180] width 18 height 4
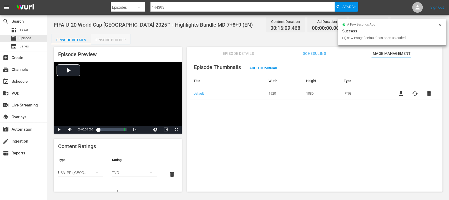
click at [110, 40] on div "Episode Builder" at bounding box center [110, 40] width 39 height 13
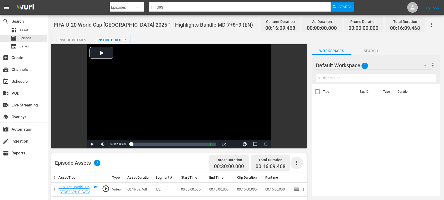
click at [296, 164] on icon "button" at bounding box center [296, 162] width 1 height 4
click at [301, 165] on div "Fill with Ads" at bounding box center [312, 164] width 36 height 13
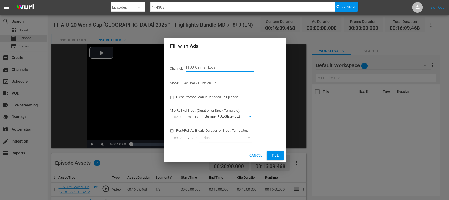
drag, startPoint x: 194, startPoint y: 65, endPoint x: 257, endPoint y: 75, distance: 64.2
click at [257, 75] on div "Channel: Channel Title FIFA+ German Local" at bounding box center [225, 67] width 116 height 19
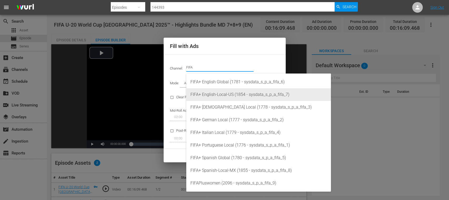
click at [239, 92] on div "FIFA+ English-Local-US (1854 - sysdata_s_p_a_fifa_7)" at bounding box center [258, 94] width 136 height 13
type input "FIFA+ English-Local-US (1854)"
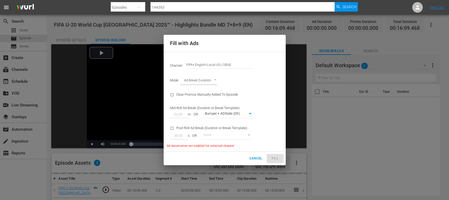
type input "350"
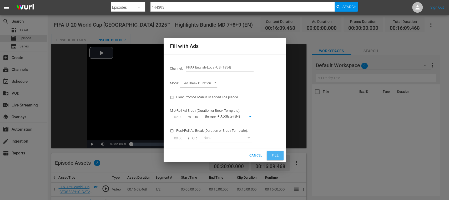
click at [273, 155] on span "Fill" at bounding box center [275, 155] width 8 height 6
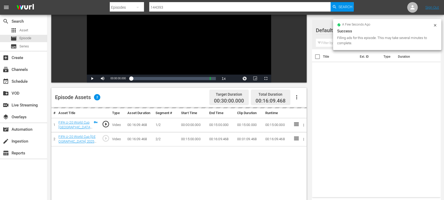
scroll to position [67, 0]
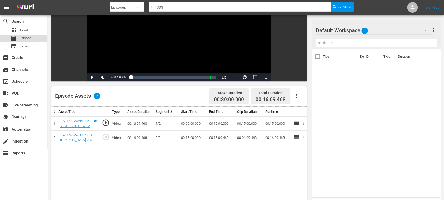
click at [26, 36] on span "Episode" at bounding box center [25, 37] width 12 height 5
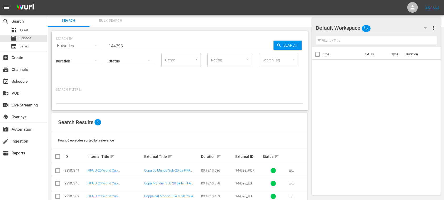
scroll to position [51, 0]
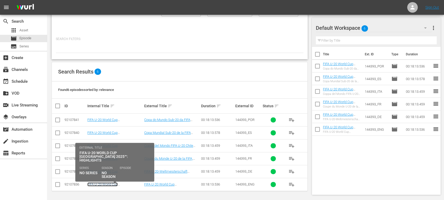
click at [105, 183] on link "FIFA U-20 World Cup [GEOGRAPHIC_DATA] 2025™ - Highlights Bundle MD 7+8+9 (EN)" at bounding box center [111, 188] width 49 height 12
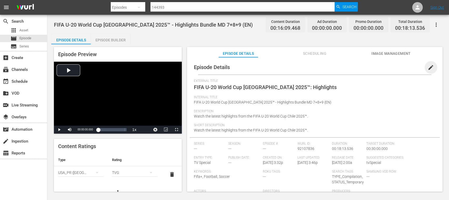
click at [427, 68] on span "edit" at bounding box center [430, 67] width 6 height 6
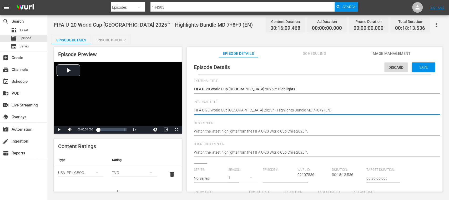
drag, startPoint x: 267, startPoint y: 112, endPoint x: 296, endPoint y: 112, distance: 28.4
click at [278, 111] on textarea "FIFA U-20 World Cup [GEOGRAPHIC_DATA] 2025™ - Highlights Bundle MD 7+8+9 (EN)" at bounding box center [313, 110] width 239 height 6
drag, startPoint x: 279, startPoint y: 111, endPoint x: 295, endPoint y: 110, distance: 15.8
click at [295, 110] on textarea "FIFA U-20 World Cup [GEOGRAPHIC_DATA] 2025™ - Highlights Bundle MD 7+8+9 (EN)" at bounding box center [313, 110] width 239 height 6
paste textarea "Round of 16"
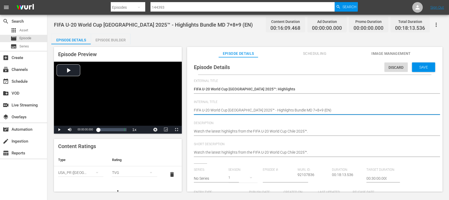
type textarea "FIFA U-20 World Cup [GEOGRAPHIC_DATA] 2025™ - Highlights Bundle Round of 16 (EN)"
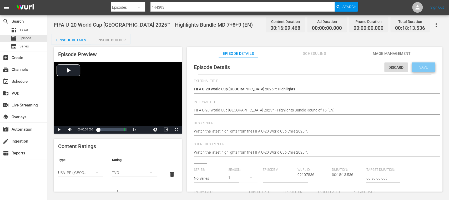
click at [426, 66] on span "Save" at bounding box center [423, 67] width 17 height 4
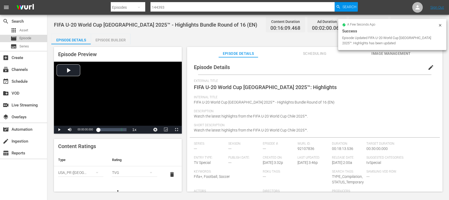
click at [25, 38] on span "Episode" at bounding box center [25, 37] width 12 height 5
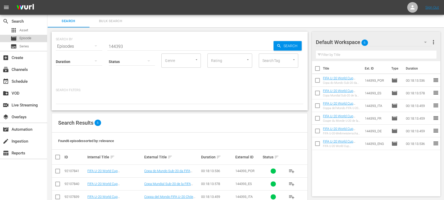
click at [28, 38] on span "Episode" at bounding box center [25, 37] width 12 height 5
drag, startPoint x: 233, startPoint y: 169, endPoint x: 246, endPoint y: 172, distance: 12.9
click at [246, 172] on tr "92107841 FIFA U-20 World Cup [GEOGRAPHIC_DATA] 2025™ - Highlights Bundle Round …" at bounding box center [179, 170] width 255 height 13
copy tr "144393"
click at [26, 139] on div "create Ingestion" at bounding box center [14, 140] width 29 height 5
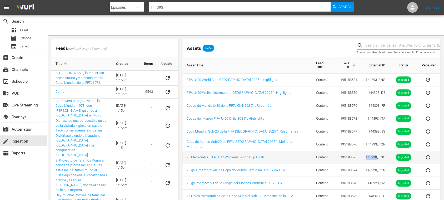
drag, startPoint x: 360, startPoint y: 154, endPoint x: 373, endPoint y: 154, distance: 13.7
click at [373, 154] on td "143928_ENG" at bounding box center [375, 157] width 28 height 13
copy td "143928"
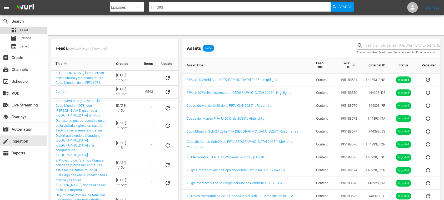
click at [27, 30] on span "Asset" at bounding box center [23, 30] width 9 height 5
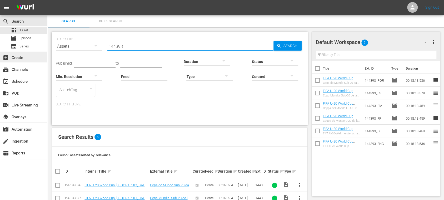
drag, startPoint x: 134, startPoint y: 45, endPoint x: 29, endPoint y: 54, distance: 105.5
click at [47, 0] on div "search Search apps Asset movie Episode subtitles Series add_box Create subscrip…" at bounding box center [245, 0] width 396 height 0
paste input "3928"
type input "143928"
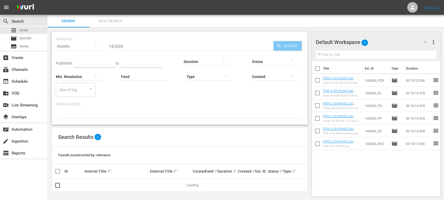
click at [295, 45] on span "Search" at bounding box center [291, 45] width 20 height 9
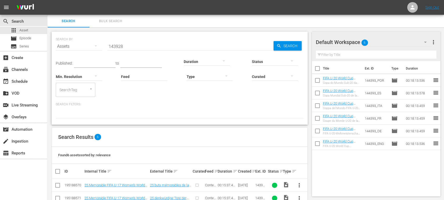
click at [433, 40] on span "more_vert" at bounding box center [433, 42] width 6 height 6
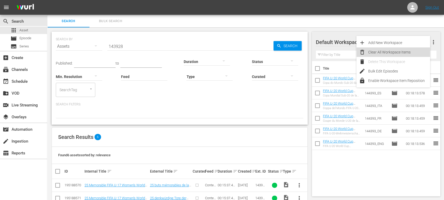
click at [403, 50] on div "Clear All Workspace Items" at bounding box center [399, 51] width 62 height 9
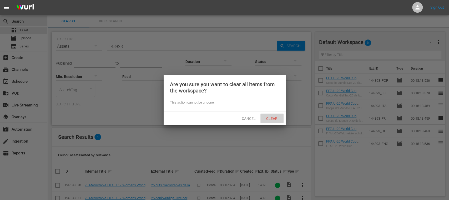
click at [271, 116] on span "Clear" at bounding box center [272, 118] width 20 height 4
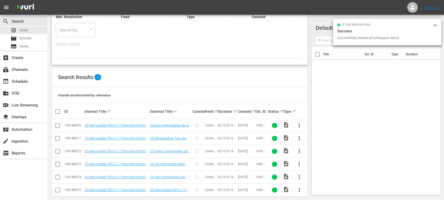
scroll to position [65, 0]
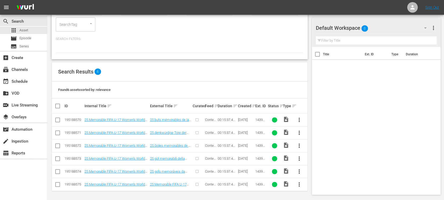
click at [58, 106] on input "checkbox" at bounding box center [59, 106] width 11 height 6
checkbox input "true"
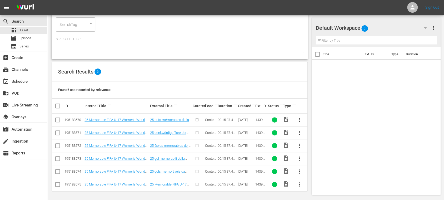
checkbox input "true"
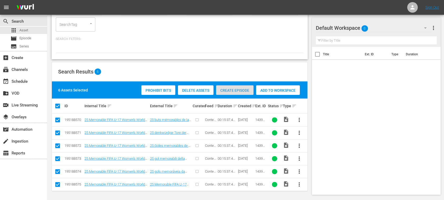
click at [232, 91] on span "Create Episode" at bounding box center [234, 90] width 37 height 4
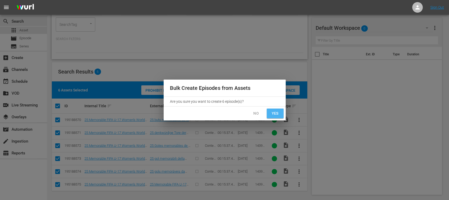
click at [274, 116] on span "Yes" at bounding box center [275, 113] width 8 height 7
checkbox input "false"
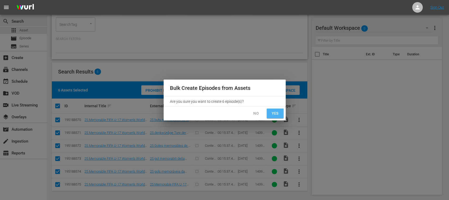
checkbox input "false"
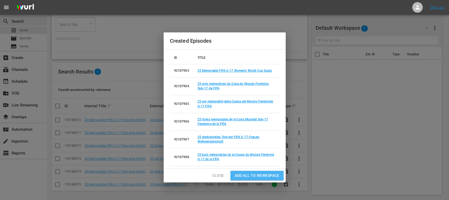
click at [261, 173] on span "Add all to Workspace" at bounding box center [257, 175] width 45 height 7
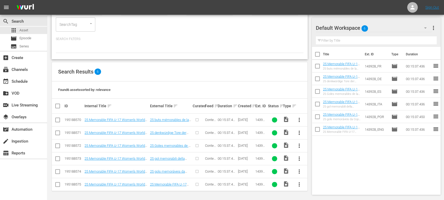
click at [319, 53] on input "checkbox" at bounding box center [317, 55] width 11 height 11
checkbox input "true"
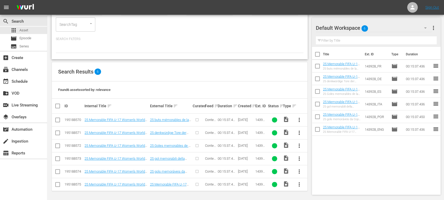
checkbox input "true"
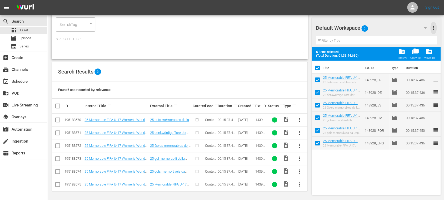
click at [434, 28] on span "more_vert" at bounding box center [433, 28] width 6 height 6
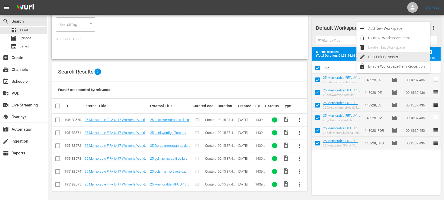
click at [385, 59] on div "Bulk Edit Episodes" at bounding box center [399, 56] width 62 height 9
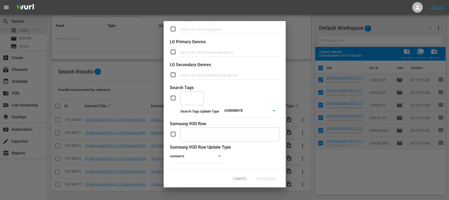
scroll to position [216, 0]
click at [174, 95] on input "checkbox" at bounding box center [175, 98] width 11 height 6
checkbox input "true"
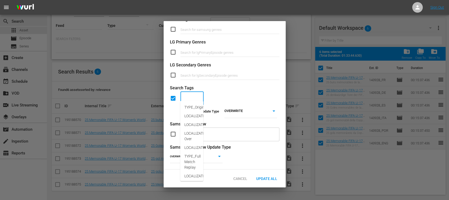
click at [192, 93] on input "text" at bounding box center [188, 97] width 11 height 9
type input "COM"
click at [195, 115] on span "TYPE_Compilation" at bounding box center [199, 116] width 30 height 6
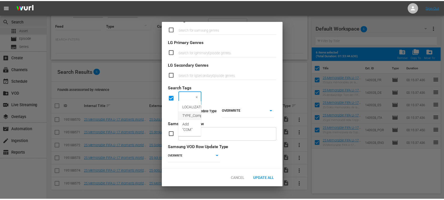
scroll to position [0, 0]
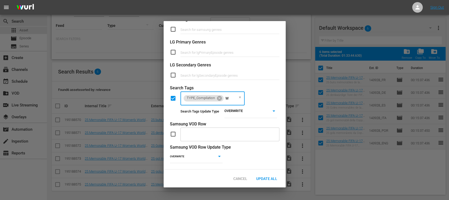
type input "WO"
click at [206, 106] on span "CATEGORY_Women" at bounding box center [200, 107] width 33 height 6
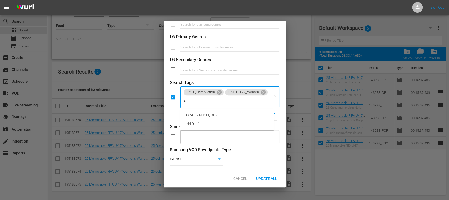
type input "GFX"
click at [216, 114] on span "LOCALIZATION_GFX" at bounding box center [200, 115] width 33 height 6
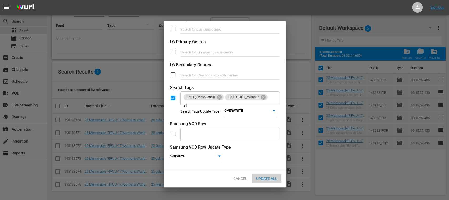
click at [275, 178] on span "Update All" at bounding box center [266, 178] width 29 height 4
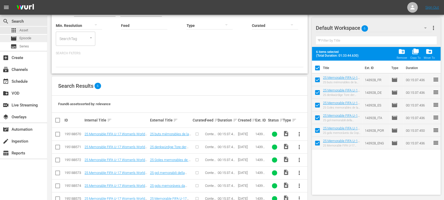
click at [35, 36] on div "movie Episode" at bounding box center [23, 38] width 47 height 7
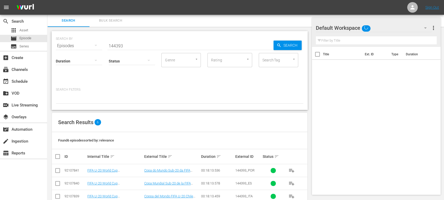
scroll to position [51, 0]
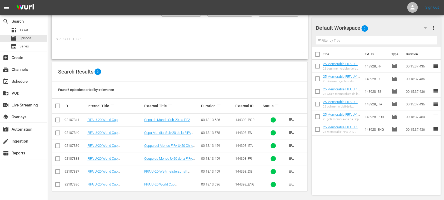
click at [127, 43] on div "Search Filters:" at bounding box center [179, 45] width 247 height 16
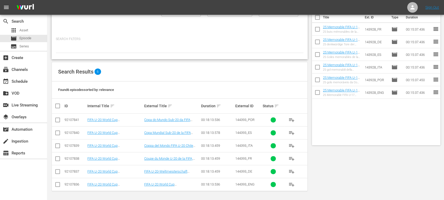
scroll to position [0, 0]
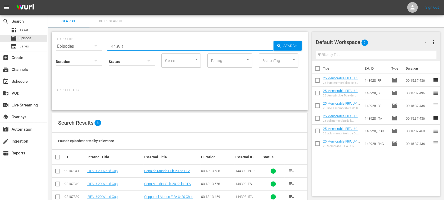
drag, startPoint x: 146, startPoint y: 43, endPoint x: 80, endPoint y: 48, distance: 66.4
click at [80, 48] on div "SEARCH BY Search By Episodes Search ID, Title, Description, Keywords, or Catego…" at bounding box center [179, 43] width 247 height 19
paste input "3928"
type input "143928"
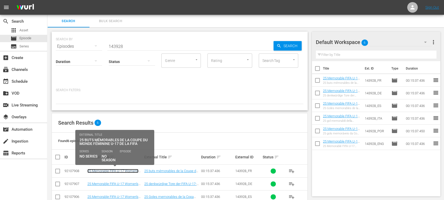
click at [130, 170] on link "25 Memorable FIFA U-17 Women’s World Cup Goals (FR)" at bounding box center [112, 173] width 51 height 8
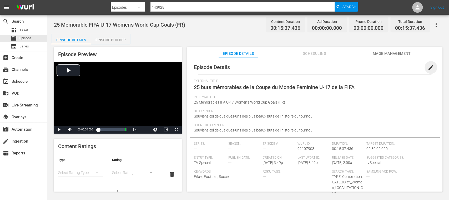
click at [428, 68] on span "edit" at bounding box center [430, 67] width 6 height 6
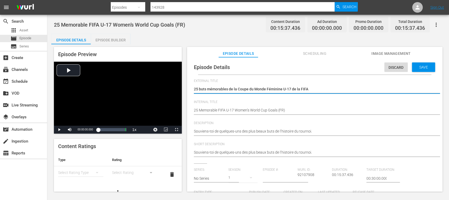
click at [200, 88] on textarea "25 buts mémorables de la Coupe du Monde Féminine U-17 de la FIFA" at bounding box center [313, 89] width 239 height 6
type textarea "25 uts mémorables de la Coupe du Monde Féminine U-17 de la FIFA"
type textarea "25 buts mémorables de la Coupe du Monde Féminine U-17 de la FIFA"
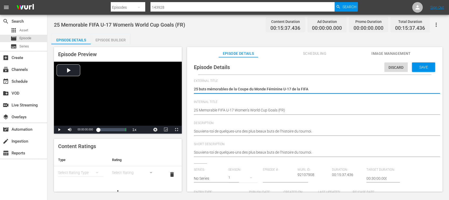
type textarea "25 uts mémorables de la Coupe du Monde Féminine U-17 de la FIFA"
type textarea "25 Buts mémorables de la Coupe du Monde Féminine U-17 de la FIFA"
click at [209, 90] on textarea "25 buts mémorables de la Coupe du Monde Féminine U-17 de la FIFA" at bounding box center [313, 89] width 239 height 6
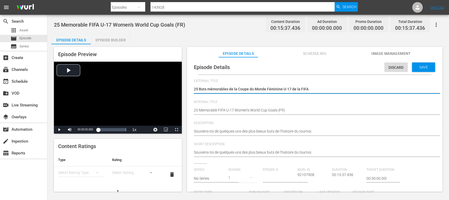
type textarea "25 Buts émorables de la Coupe du Monde Féminine U-17 de la FIFA"
type textarea "25 Buts Mémorables de la Coupe du Monde Féminine U-17 de la FIFA"
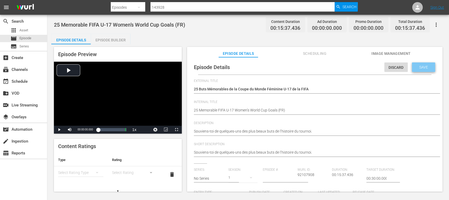
click at [428, 66] on span "Save" at bounding box center [423, 67] width 17 height 4
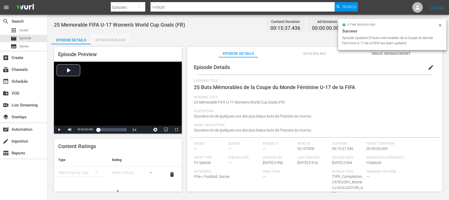
click at [119, 39] on div "Episode Builder" at bounding box center [110, 40] width 39 height 13
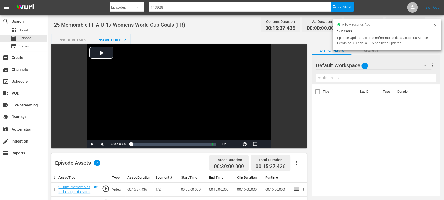
click at [297, 161] on icon "button" at bounding box center [296, 162] width 6 height 6
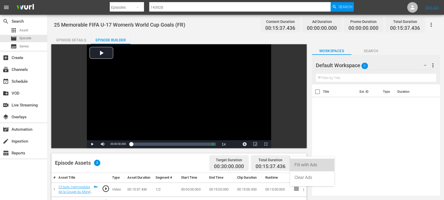
click at [304, 167] on div "Fill with Ads" at bounding box center [312, 164] width 36 height 13
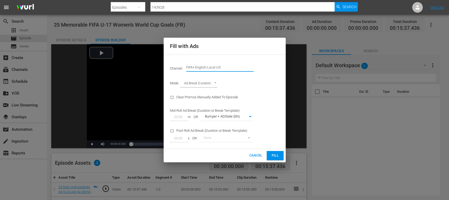
drag, startPoint x: 195, startPoint y: 66, endPoint x: 262, endPoint y: 68, distance: 66.8
click at [262, 68] on div "Channel: Channel Title FIFA+ English-Local-US" at bounding box center [225, 67] width 116 height 19
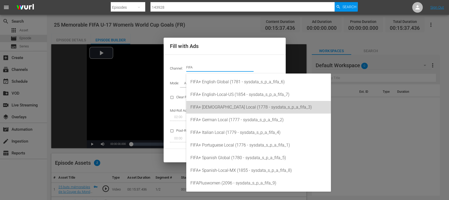
click at [226, 106] on div "FIFA+ [DEMOGRAPHIC_DATA] Local (1778 - sysdata_s_p_a_fifa_3)" at bounding box center [258, 107] width 136 height 13
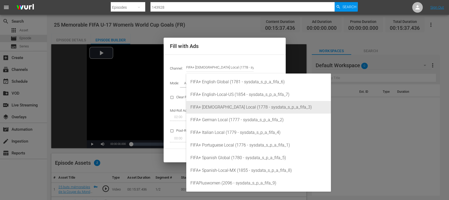
type input "FIFA+ [DEMOGRAPHIC_DATA] Local (1778)"
type input "342"
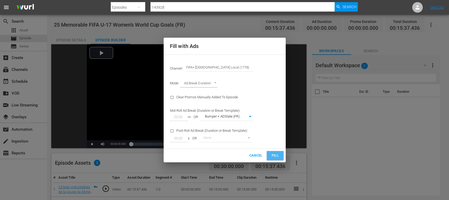
click at [277, 154] on span "Fill" at bounding box center [275, 155] width 8 height 6
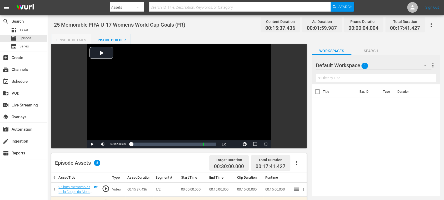
click at [77, 42] on div "Episode Details" at bounding box center [70, 40] width 39 height 13
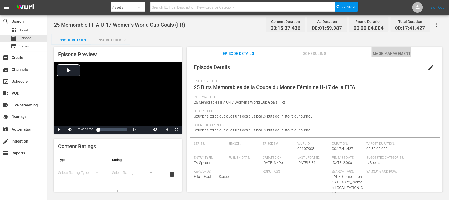
click at [384, 54] on span "Image Management" at bounding box center [390, 53] width 39 height 7
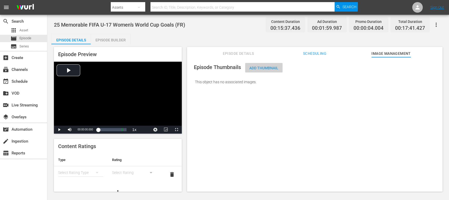
click at [265, 65] on div "Add Thumbnail" at bounding box center [263, 68] width 37 height 10
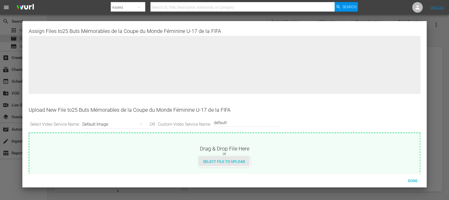
click at [240, 160] on span "Select File to Upload" at bounding box center [224, 161] width 50 height 4
type input "C:\fakepath\U17_WWC_Memorable_FR.jpg"
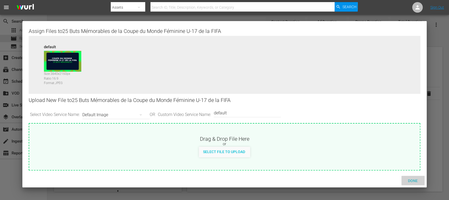
click at [415, 176] on div "Done" at bounding box center [412, 180] width 23 height 10
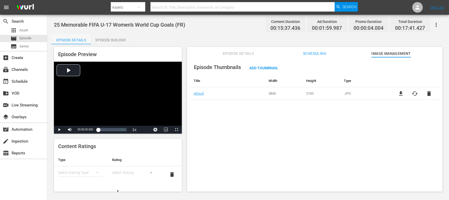
click at [76, 43] on div "Episode Details" at bounding box center [70, 40] width 39 height 13
click at [78, 40] on div "Episode Details" at bounding box center [70, 40] width 39 height 13
click at [239, 56] on span "Episode Details" at bounding box center [237, 53] width 39 height 7
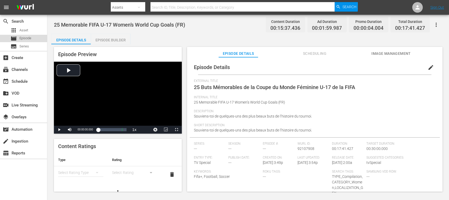
click at [24, 37] on span "Episode" at bounding box center [25, 37] width 12 height 5
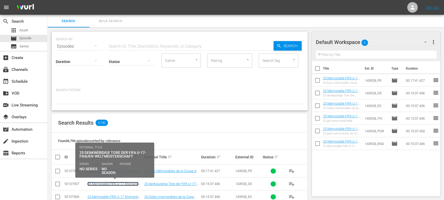
click at [132, 184] on link "25 Memorable FIFA U-17 Women’s World Cup Goals (DE)" at bounding box center [112, 185] width 51 height 8
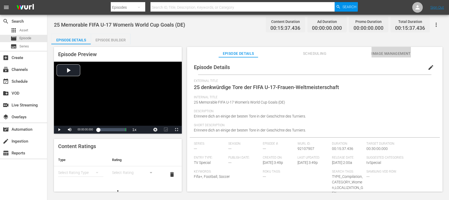
click at [394, 54] on span "Image Management" at bounding box center [390, 53] width 39 height 7
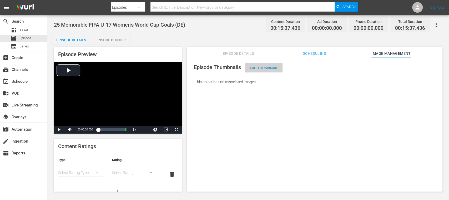
click at [268, 68] on span "Add Thumbnail" at bounding box center [263, 68] width 37 height 4
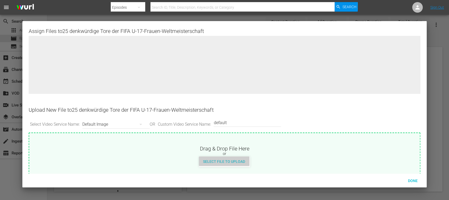
click at [237, 157] on div "Select File to Upload" at bounding box center [224, 161] width 50 height 10
type input "C:\fakepath\U17_WWC_Memorable_DE.jpg"
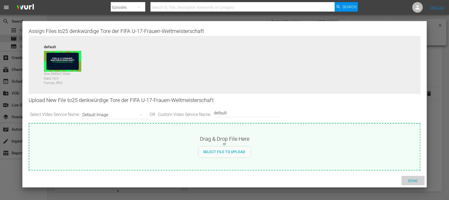
click at [413, 177] on div "Done" at bounding box center [412, 180] width 23 height 10
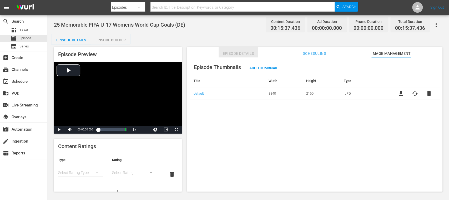
click at [235, 51] on span "Episode Details" at bounding box center [237, 53] width 39 height 7
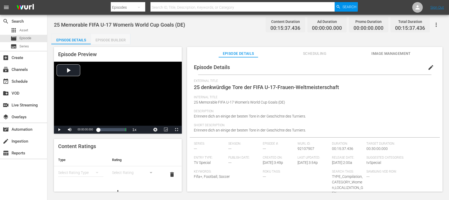
click at [117, 39] on div "Episode Builder" at bounding box center [110, 40] width 39 height 13
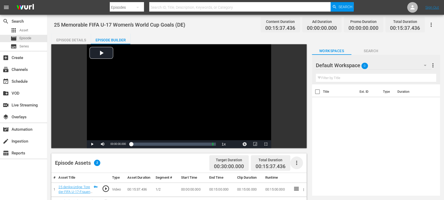
click at [297, 162] on icon "button" at bounding box center [296, 162] width 6 height 6
click at [304, 165] on div "Fill with Ads" at bounding box center [312, 164] width 36 height 13
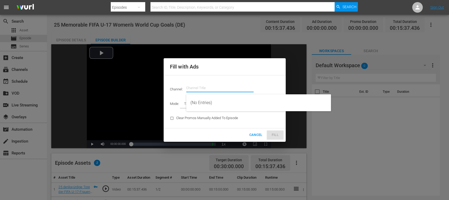
click at [211, 88] on input "text" at bounding box center [219, 88] width 67 height 13
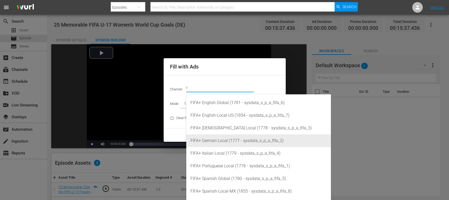
click at [233, 143] on div "FIFA+ German Local (1777 - sysdata_s_p_a_fifa_2)" at bounding box center [258, 140] width 136 height 13
type input "FIFA+ [DEMOGRAPHIC_DATA] Local (1777)"
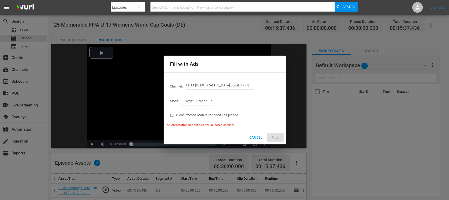
type input "AD_BREAK_DURATION"
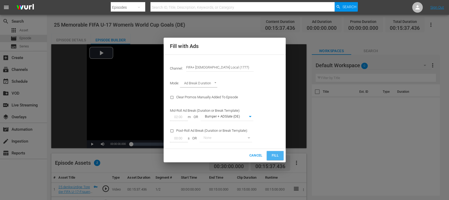
click at [281, 154] on button "Fill" at bounding box center [275, 155] width 17 height 9
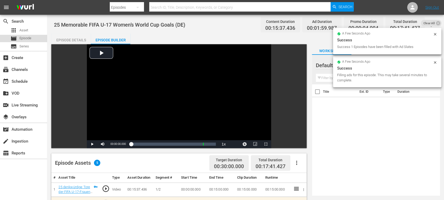
click at [26, 38] on span "Episode" at bounding box center [25, 37] width 12 height 5
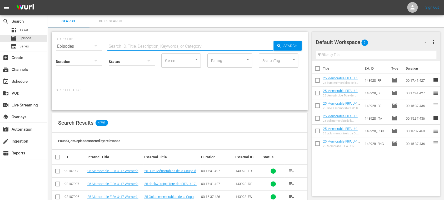
click at [125, 46] on input "text" at bounding box center [190, 46] width 166 height 13
paste input "143928"
type input "143928"
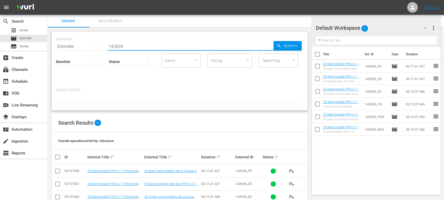
scroll to position [51, 0]
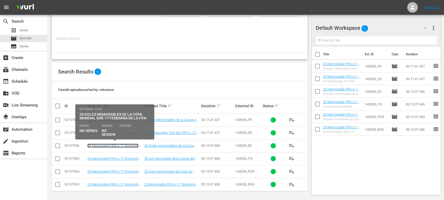
click at [128, 145] on link "25 Memorable FIFA U-17 Women’s World Cup Goals (ES)" at bounding box center [112, 147] width 51 height 8
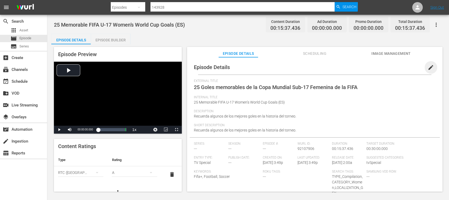
click at [429, 66] on span "edit" at bounding box center [430, 67] width 6 height 6
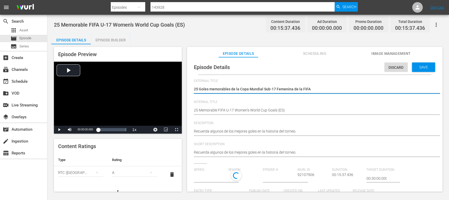
type input "No Series"
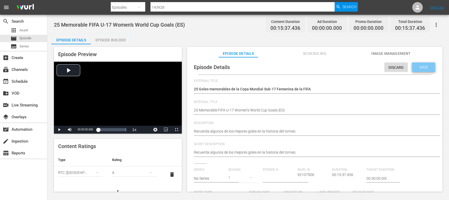
click at [423, 67] on span "Save" at bounding box center [423, 67] width 17 height 4
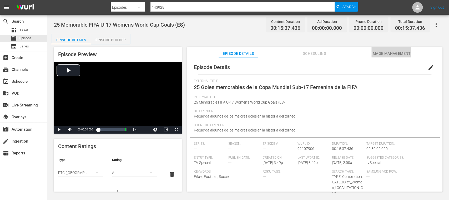
click at [380, 52] on span "Image Management" at bounding box center [390, 53] width 39 height 7
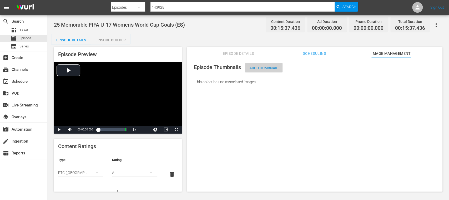
click at [270, 69] on span "Add Thumbnail" at bounding box center [263, 68] width 37 height 4
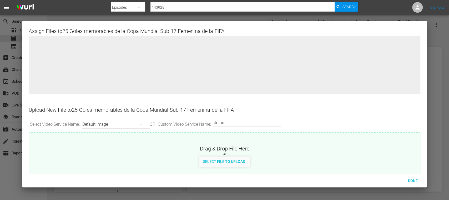
click at [270, 69] on div at bounding box center [224, 69] width 391 height 66
click at [233, 159] on span "Select File to Upload" at bounding box center [224, 161] width 50 height 4
type input "C:\fakepath\U17_WWC_Memorable_ES.jpg"
drag, startPoint x: 233, startPoint y: 159, endPoint x: 126, endPoint y: 12, distance: 181.9
click at [126, 12] on body "menu Search By Episodes Search ID, Title, Description, Keywords, or Category 14…" at bounding box center [224, 100] width 449 height 200
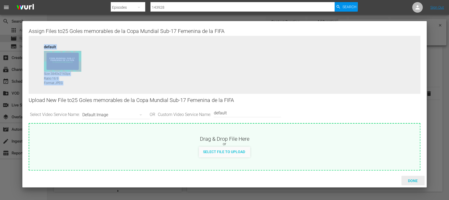
click at [413, 178] on div "Done" at bounding box center [412, 180] width 23 height 10
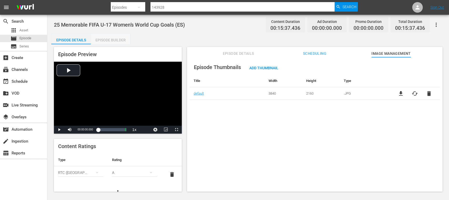
click at [113, 36] on div "Episode Builder" at bounding box center [110, 40] width 39 height 13
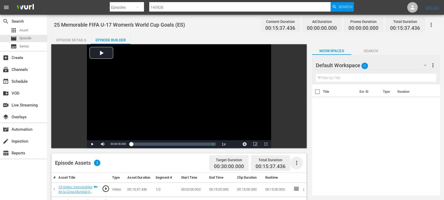
click at [298, 162] on icon "button" at bounding box center [296, 162] width 6 height 6
click at [303, 162] on div "Fill with Ads" at bounding box center [312, 164] width 36 height 13
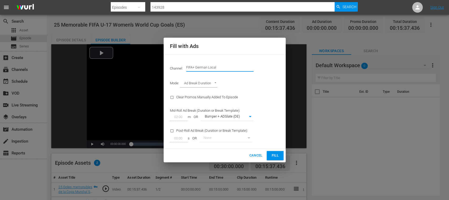
click at [229, 66] on input "FIFA+ German Local" at bounding box center [219, 67] width 67 height 13
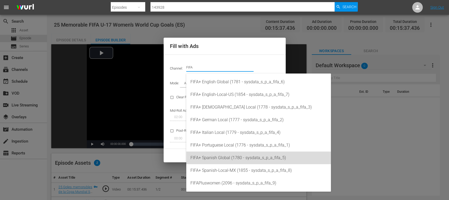
click at [235, 156] on div "FIFA+ Spanish Global (1780 - sysdata_s_p_a_fifa_5)" at bounding box center [258, 157] width 136 height 13
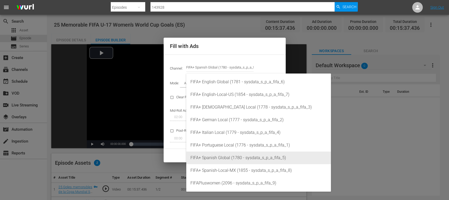
type input "FIFA+ Spanish Global (1780)"
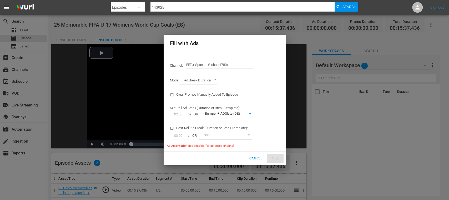
type input "339"
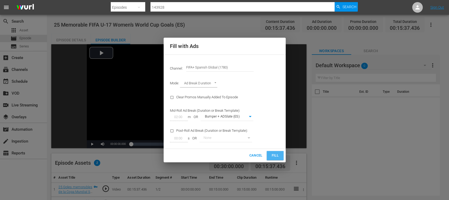
click at [274, 155] on span "Fill" at bounding box center [275, 155] width 8 height 6
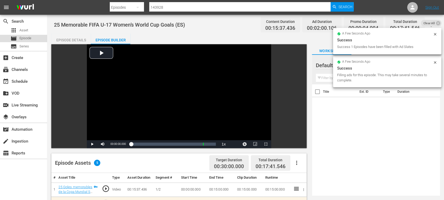
click at [24, 38] on span "Episode" at bounding box center [25, 37] width 12 height 5
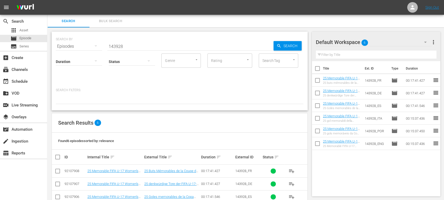
click at [187, 130] on div "Search Results 6" at bounding box center [179, 122] width 255 height 19
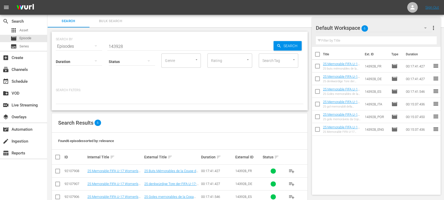
scroll to position [51, 0]
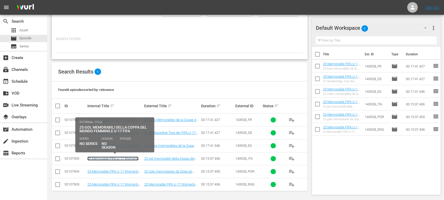
click at [110, 156] on link "25 Memorable FIFA U-17 Women’s World Cup Goals (IT)" at bounding box center [112, 160] width 51 height 8
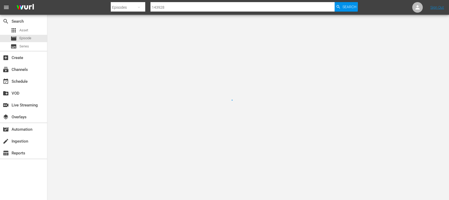
click at [110, 155] on div at bounding box center [224, 100] width 449 height 200
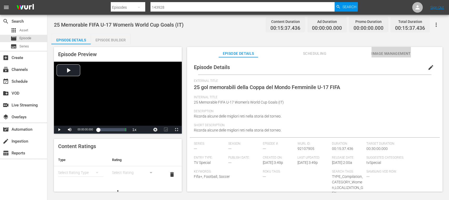
click at [395, 53] on span "Image Management" at bounding box center [390, 53] width 39 height 7
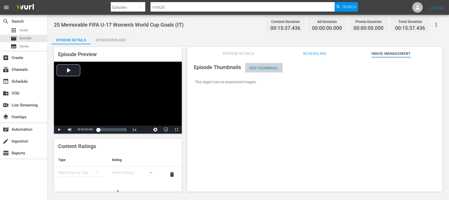
click at [270, 66] on span "Add Thumbnail" at bounding box center [263, 68] width 37 height 4
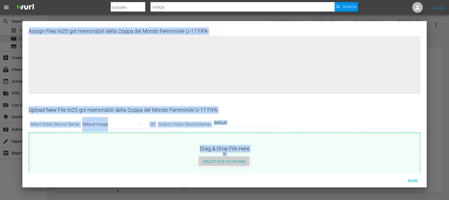
click at [243, 161] on span "Select File to Upload" at bounding box center [224, 161] width 50 height 4
type input "C:\fakepath\U17_WWC_Memorable_IT.jpg"
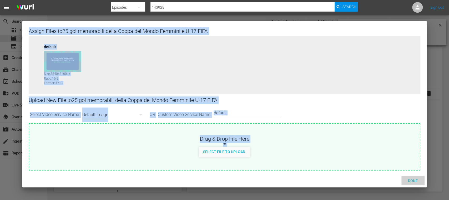
click at [414, 178] on span "Done" at bounding box center [413, 180] width 18 height 4
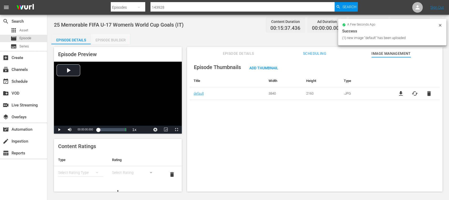
click at [108, 42] on div "Episode Builder" at bounding box center [110, 40] width 39 height 13
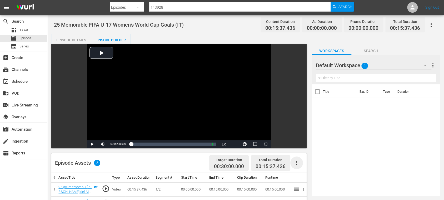
click at [296, 163] on icon "button" at bounding box center [296, 162] width 6 height 6
click at [303, 164] on div "Fill with Ads" at bounding box center [312, 164] width 36 height 13
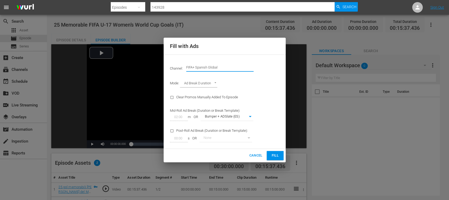
drag, startPoint x: 194, startPoint y: 64, endPoint x: 272, endPoint y: 64, distance: 78.9
click at [272, 64] on div "Channel: Channel Title FIFA+ Spanish Global" at bounding box center [225, 67] width 116 height 19
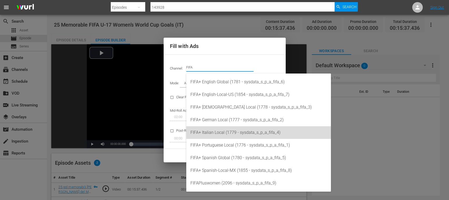
click at [239, 134] on div "FIFA+ Italian Local (1779 - sysdata_s_p_a_fifa_4)" at bounding box center [258, 132] width 136 height 13
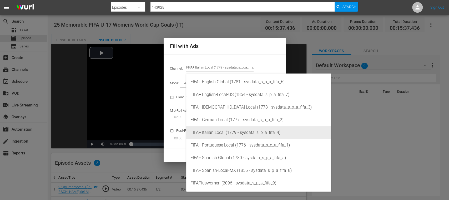
type input "FIFA+ Italian Local (1779)"
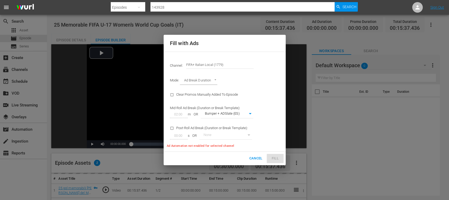
type input "341"
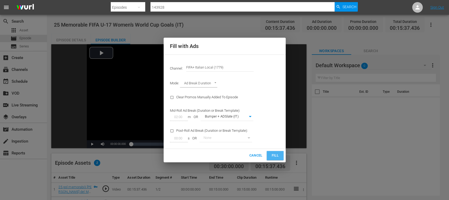
click at [270, 156] on button "Fill" at bounding box center [275, 155] width 17 height 9
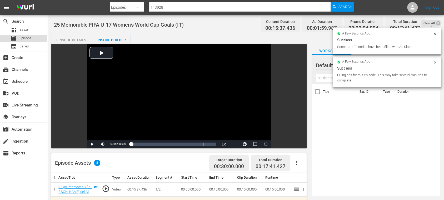
click at [30, 36] on span "Episode" at bounding box center [25, 37] width 12 height 5
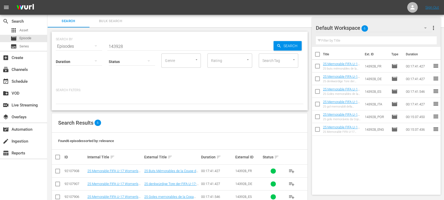
scroll to position [51, 0]
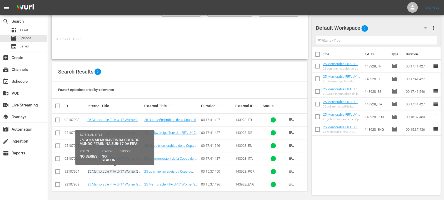
click at [132, 169] on link "25 Memorable FIFA U-17 Women’s World Cup Goals (PT)" at bounding box center [112, 173] width 51 height 8
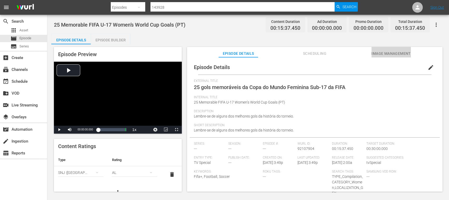
click at [395, 50] on span "Image Management" at bounding box center [390, 53] width 39 height 7
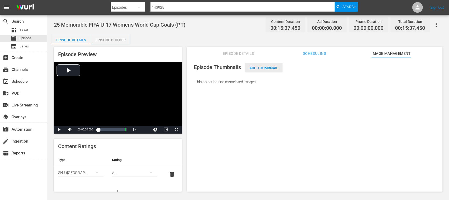
click at [266, 69] on span "Add Thumbnail" at bounding box center [263, 68] width 37 height 4
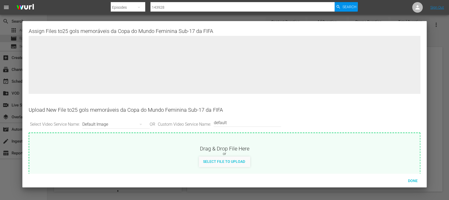
click at [266, 69] on div at bounding box center [224, 69] width 391 height 66
click at [231, 164] on div "Select File to Upload" at bounding box center [224, 161] width 50 height 10
type input "C:\fakepath\U17_WWC_Memorable_PT.jpg"
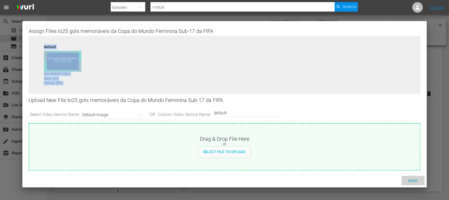
click at [414, 177] on div "Done" at bounding box center [412, 180] width 23 height 10
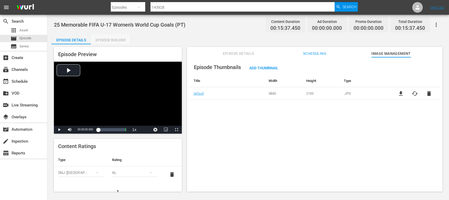
click at [111, 41] on div "Episode Builder" at bounding box center [110, 40] width 39 height 13
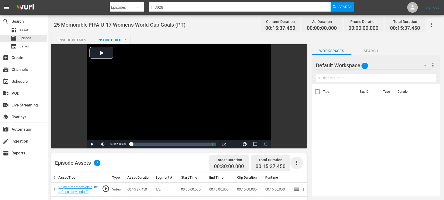
click at [295, 161] on icon "button" at bounding box center [296, 162] width 6 height 6
click at [304, 167] on div "Fill with Ads" at bounding box center [312, 164] width 36 height 13
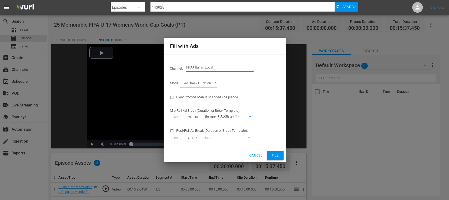
drag, startPoint x: 195, startPoint y: 67, endPoint x: 252, endPoint y: 70, distance: 57.5
click at [252, 70] on input "FIFA+ Italian Local" at bounding box center [219, 67] width 67 height 13
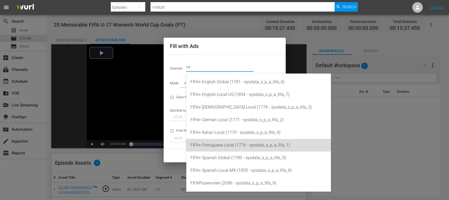
click at [235, 145] on div "FIFA+ Portuguese Local (1776 - sysdata_s_p_a_fifa_1)" at bounding box center [258, 145] width 136 height 13
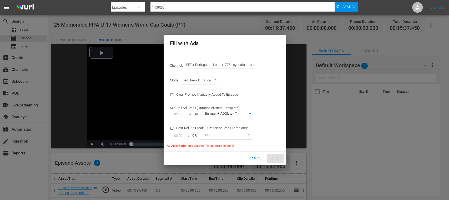
type input "FIFA+ [DEMOGRAPHIC_DATA] Local (1776)"
type input "338"
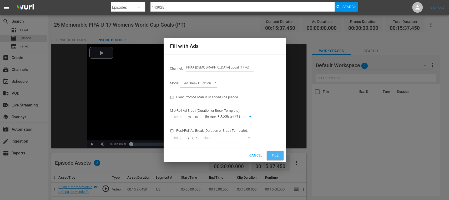
click at [273, 154] on span "Fill" at bounding box center [275, 155] width 8 height 6
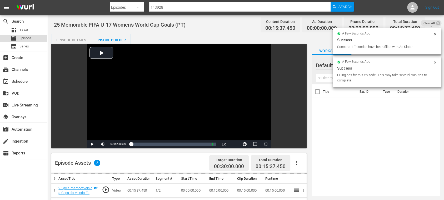
click at [24, 37] on span "Episode" at bounding box center [25, 37] width 12 height 5
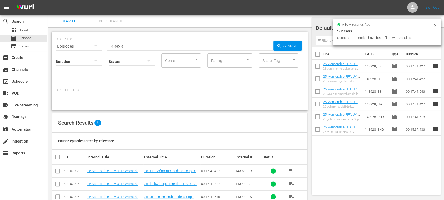
scroll to position [51, 0]
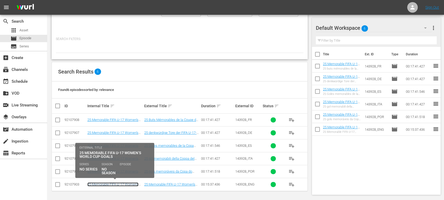
click at [127, 182] on link "25 Memorable FIFA U-17 Women’s World Cup Goals (EN)" at bounding box center [112, 186] width 51 height 8
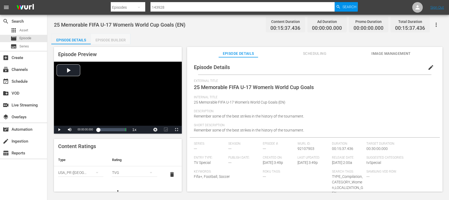
click at [117, 38] on div "Episode Builder" at bounding box center [110, 40] width 39 height 13
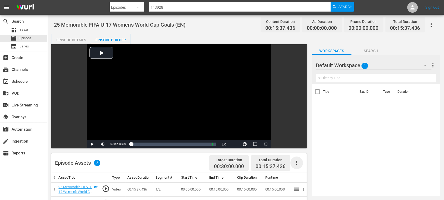
click at [297, 162] on icon "button" at bounding box center [296, 162] width 6 height 6
click at [297, 162] on div "Fill with Ads" at bounding box center [312, 164] width 36 height 13
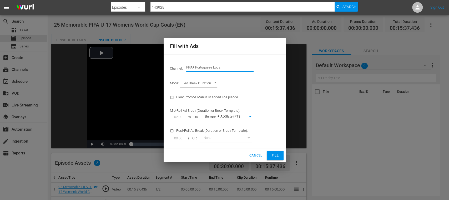
drag, startPoint x: 194, startPoint y: 64, endPoint x: 258, endPoint y: 69, distance: 64.8
click at [258, 69] on div "Channel: Channel Title FIFA+ Portuguese Local" at bounding box center [225, 67] width 116 height 19
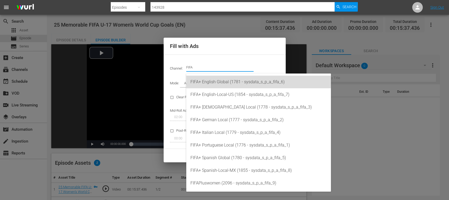
click at [234, 82] on div "FIFA+ English Global (1781 - sysdata_s_p_a_fifa_6)" at bounding box center [258, 81] width 136 height 13
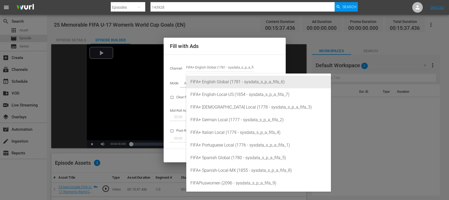
type input "FIFA+ English Global (1781)"
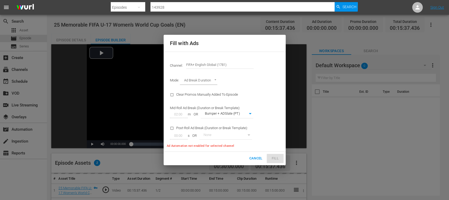
type input "340"
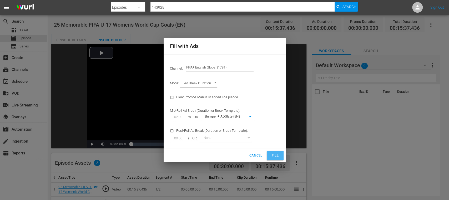
click at [276, 155] on span "Fill" at bounding box center [275, 155] width 8 height 6
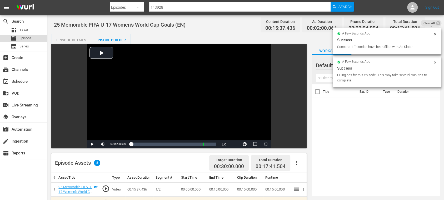
click at [35, 37] on div "movie Episode" at bounding box center [23, 38] width 47 height 7
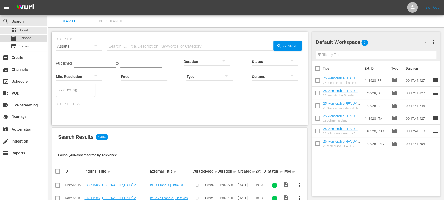
click at [30, 35] on div "movie Episode" at bounding box center [21, 38] width 21 height 7
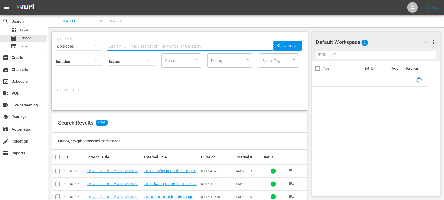
paste input "Memorable Goals U17 Womens - Bundle"
click at [126, 47] on input "text" at bounding box center [190, 46] width 166 height 13
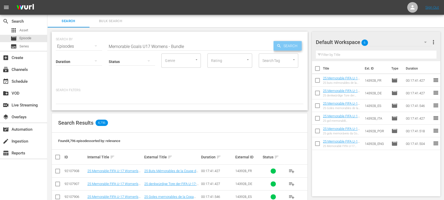
click at [280, 49] on div "Search" at bounding box center [287, 45] width 28 height 9
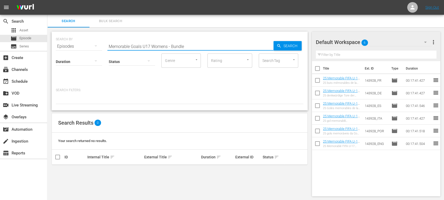
drag, startPoint x: 167, startPoint y: 47, endPoint x: 197, endPoint y: 47, distance: 30.0
click at [197, 47] on input "Memorable Goals U17 Womens - Bundle" at bounding box center [190, 46] width 166 height 13
drag, startPoint x: 141, startPoint y: 45, endPoint x: 178, endPoint y: 48, distance: 37.2
click at [178, 48] on input "Memorable Goals U17 Womens" at bounding box center [190, 46] width 166 height 13
type input "Memorable Goals"
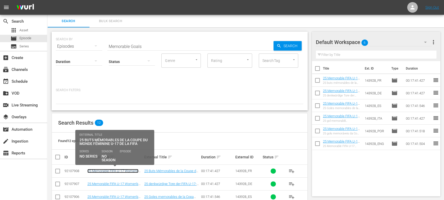
click at [124, 169] on link "25 Memorable FIFA U-17 Women’s World Cup Goals (FR)" at bounding box center [112, 173] width 51 height 8
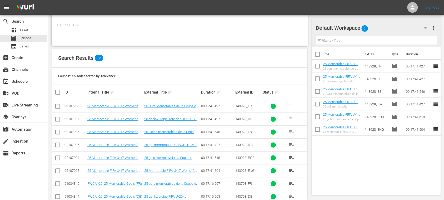
scroll to position [89, 0]
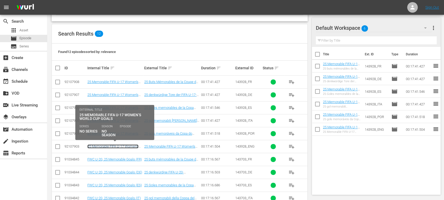
click at [116, 145] on link "25 Memorable FIFA U-17 Women’s World Cup Goals (EN)" at bounding box center [112, 148] width 51 height 8
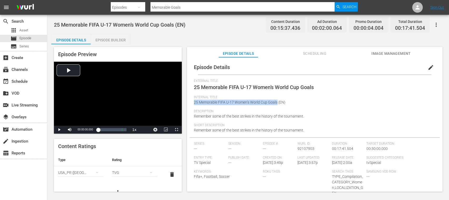
drag, startPoint x: 194, startPoint y: 101, endPoint x: 277, endPoint y: 103, distance: 82.6
click at [277, 103] on span "25 Memorable FIFA U-17 Women’s World Cup Goals (EN)" at bounding box center [239, 102] width 91 height 4
copy span "25 Memorable FIFA U-17 Women’s World Cup Goals"
click at [27, 39] on span "Episode" at bounding box center [25, 37] width 12 height 5
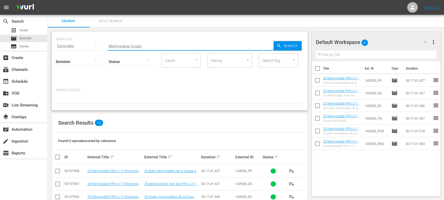
drag, startPoint x: 149, startPoint y: 44, endPoint x: 57, endPoint y: 53, distance: 92.6
click at [57, 53] on div "SEARCH BY Search By Episodes Search ID, Title, Description, Keywords, or Catego…" at bounding box center [180, 71] width 256 height 79
paste input "U-17 Women’s World Cup"
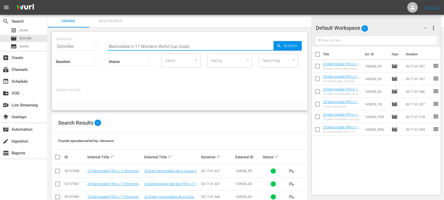
scroll to position [51, 0]
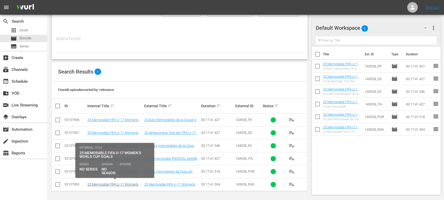
type input "Memorable U-17 Women’s World Cup Goals"
click at [132, 182] on link "25 Memorable FIFA U-17 Women’s World Cup Goals (EN)" at bounding box center [112, 186] width 51 height 8
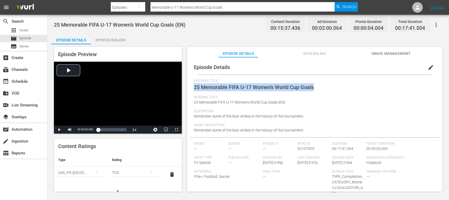
drag, startPoint x: 194, startPoint y: 88, endPoint x: 323, endPoint y: 89, distance: 129.4
click at [323, 89] on div "External Title 25 Memorable FIFA U-17 Women’s World Cup Goals" at bounding box center [315, 87] width 242 height 16
copy span "25 Memorable FIFA U-17 Women’s World Cup Goals"
